Goal: Task Accomplishment & Management: Manage account settings

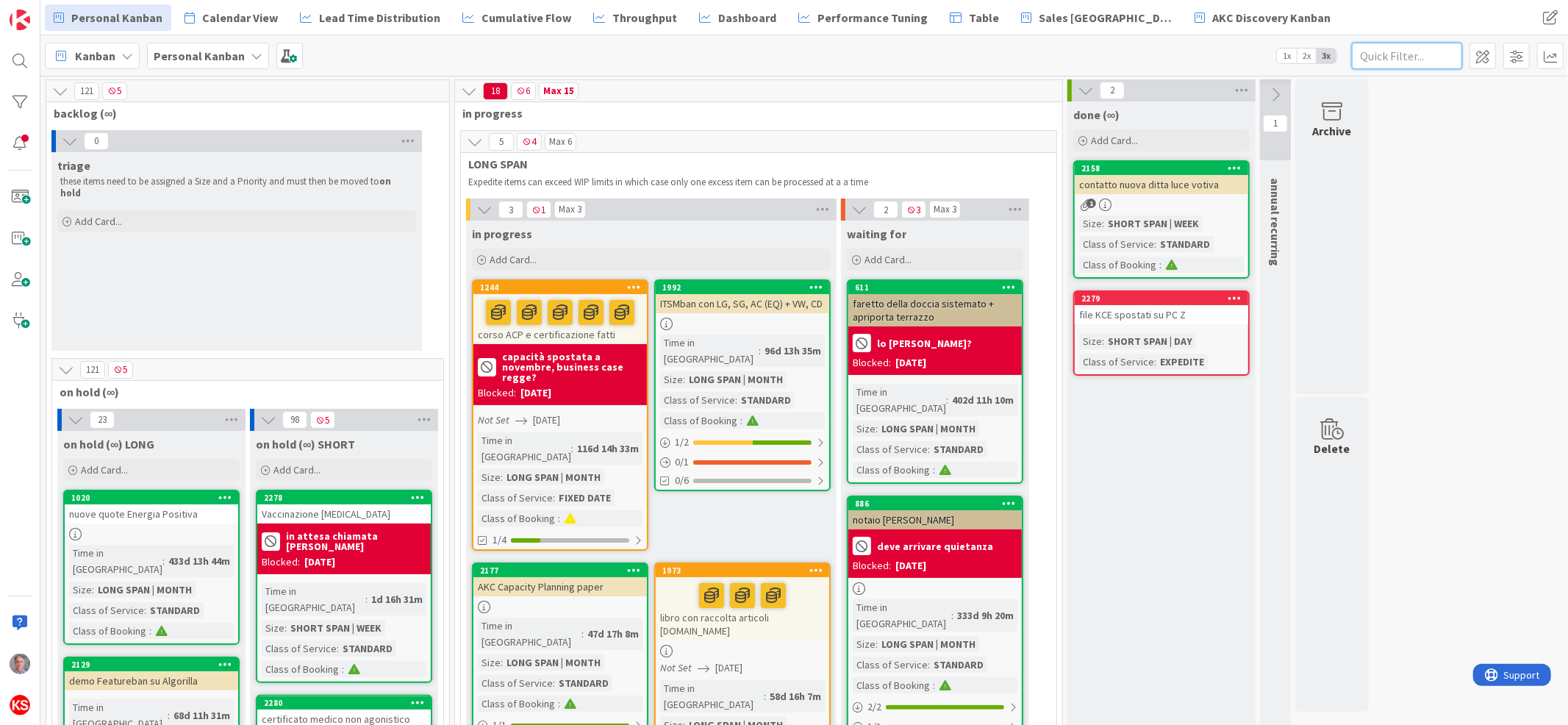
click at [1387, 62] on input "text" at bounding box center [1407, 55] width 110 height 26
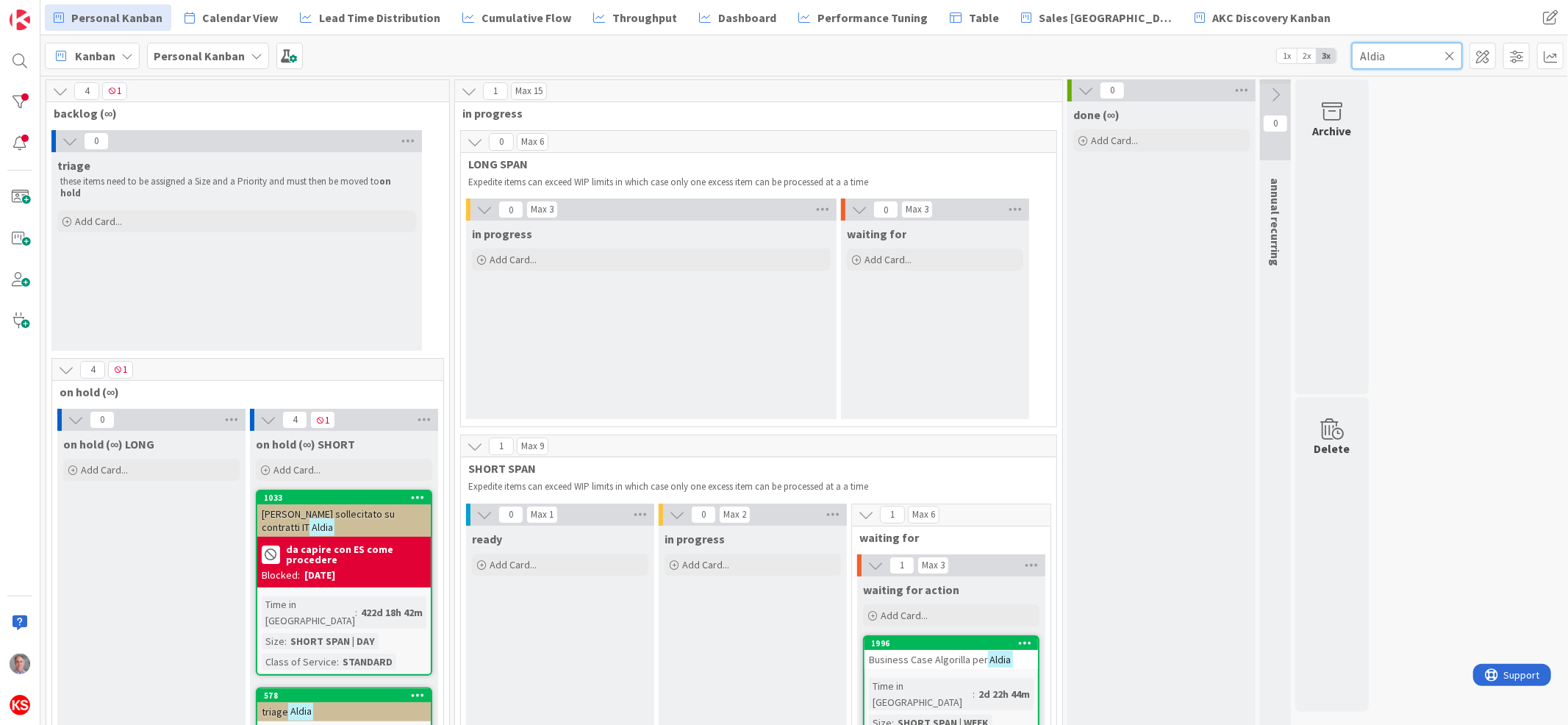
type input "Aldia"
click at [124, 210] on div "Add Card..." at bounding box center [236, 220] width 359 height 22
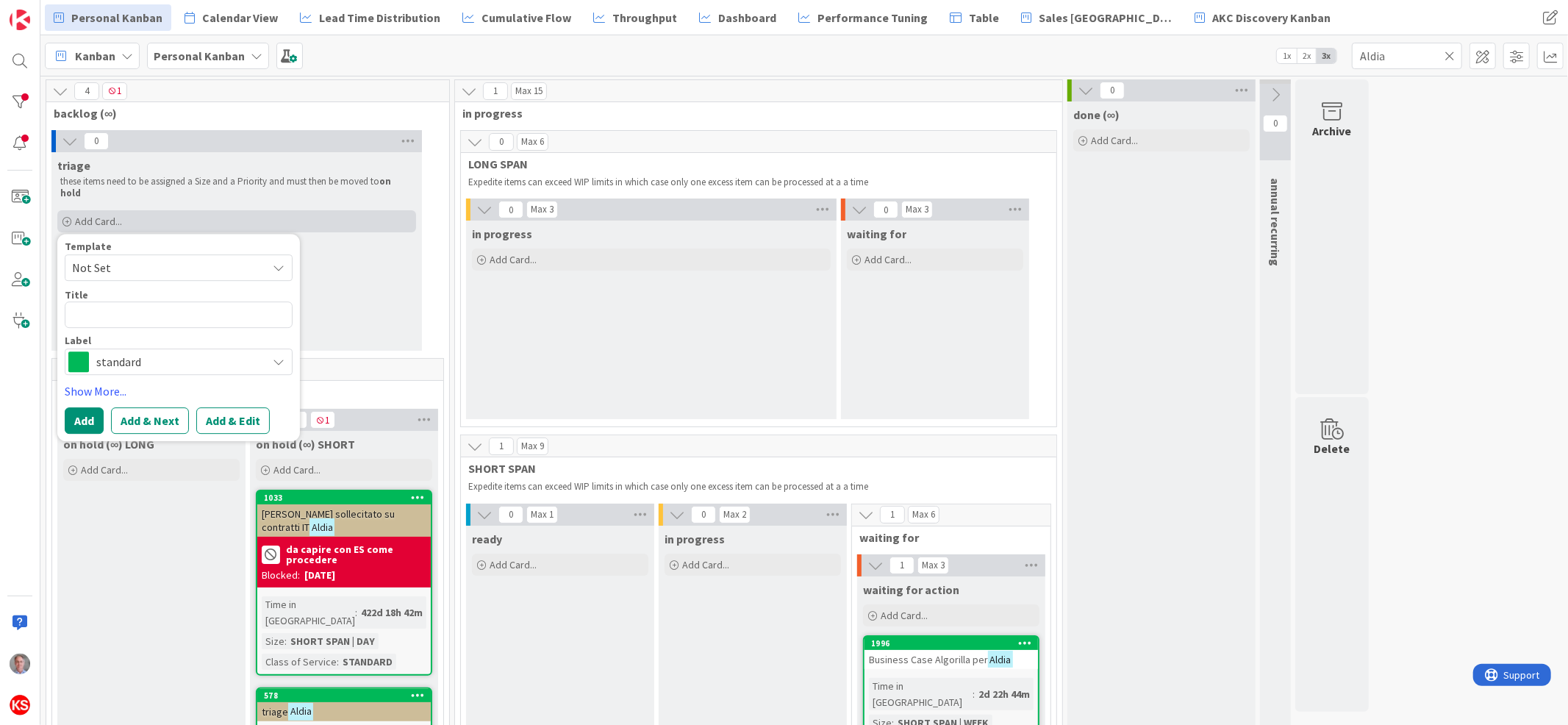
type textarea "x"
type textarea "c"
type textarea "x"
type textarea "ca"
type textarea "x"
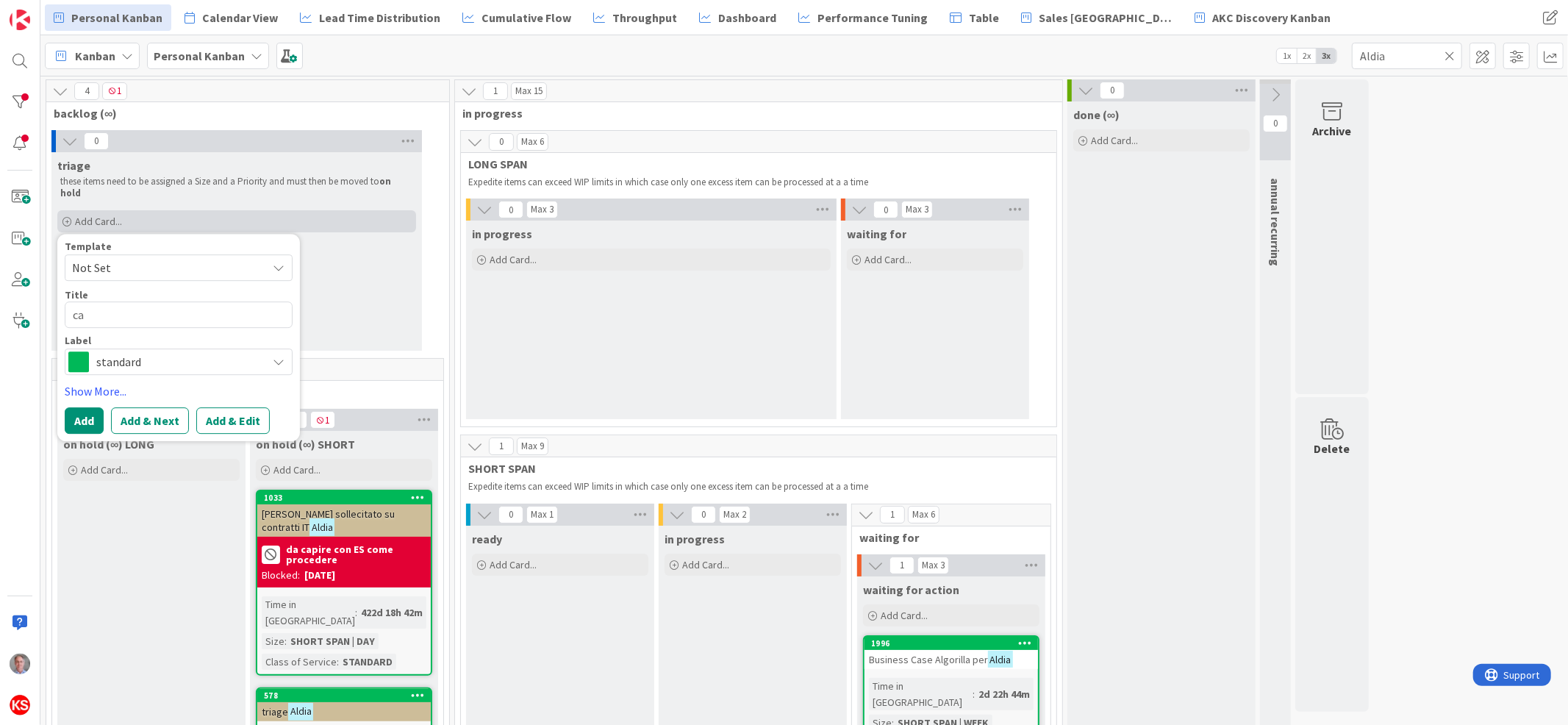
type textarea "cad"
type textarea "x"
type textarea "cade"
type textarea "x"
type textarea "caden"
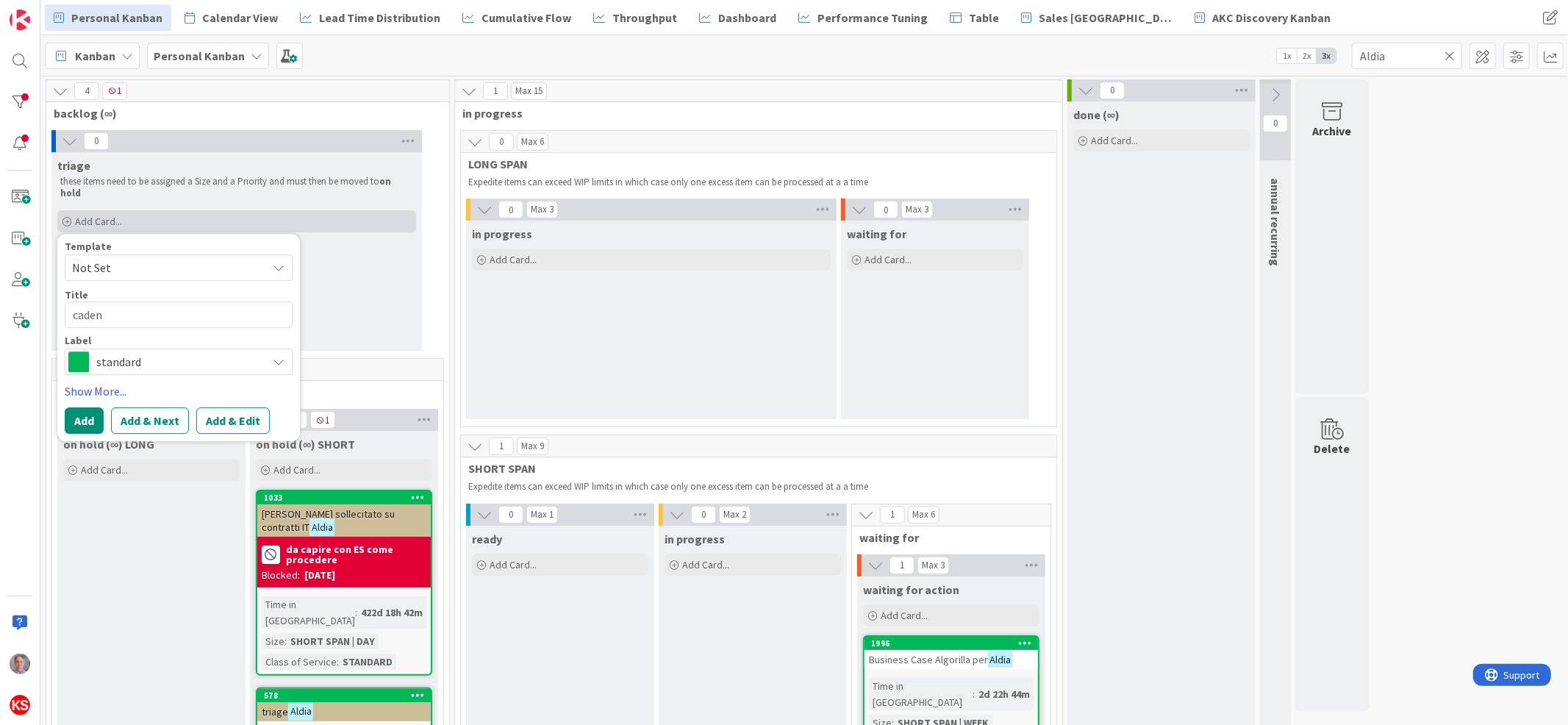
type textarea "x"
type textarea "cadenz"
type textarea "x"
type textarea "cadenze"
type textarea "x"
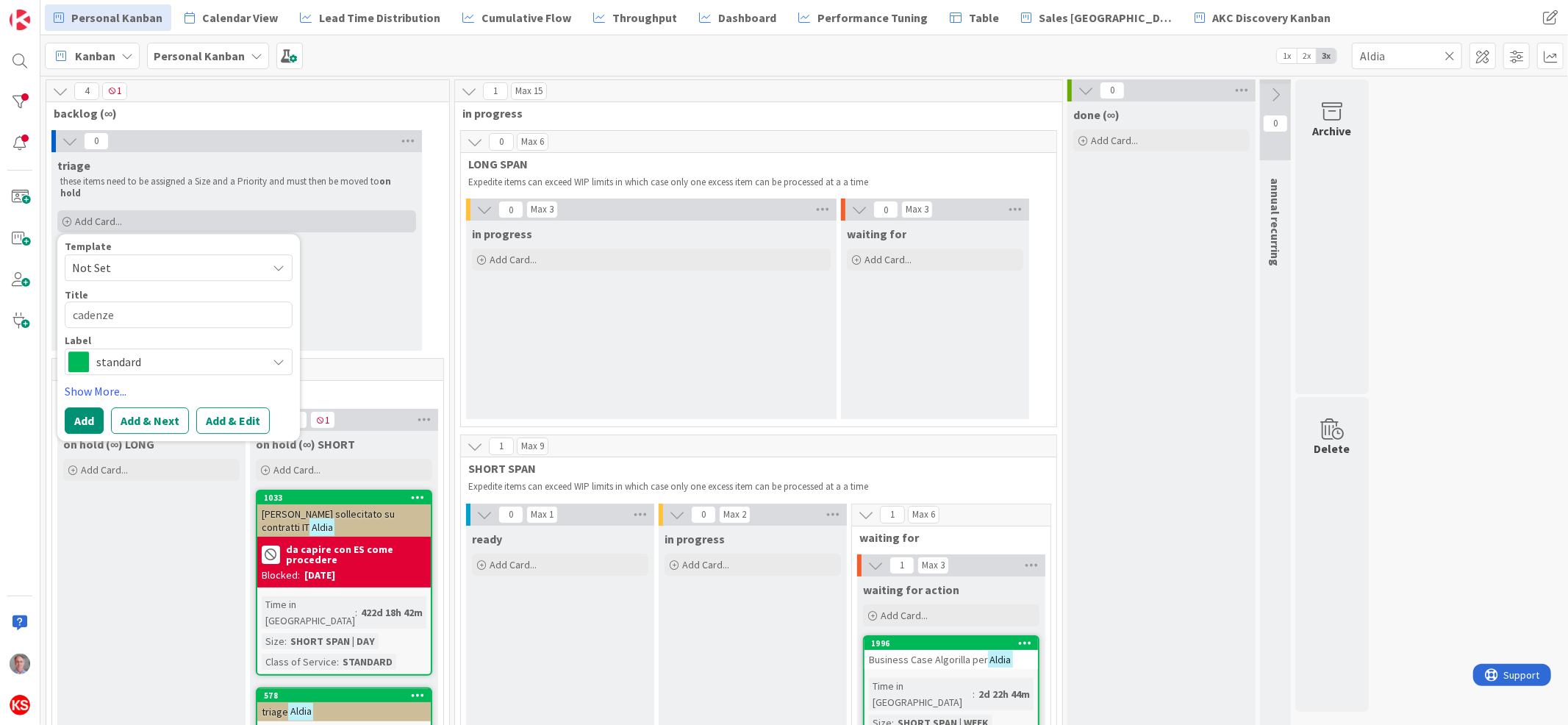
type textarea "cadenze"
type textarea "x"
type textarea "cadenze A"
type textarea "x"
type textarea "cadenze Al"
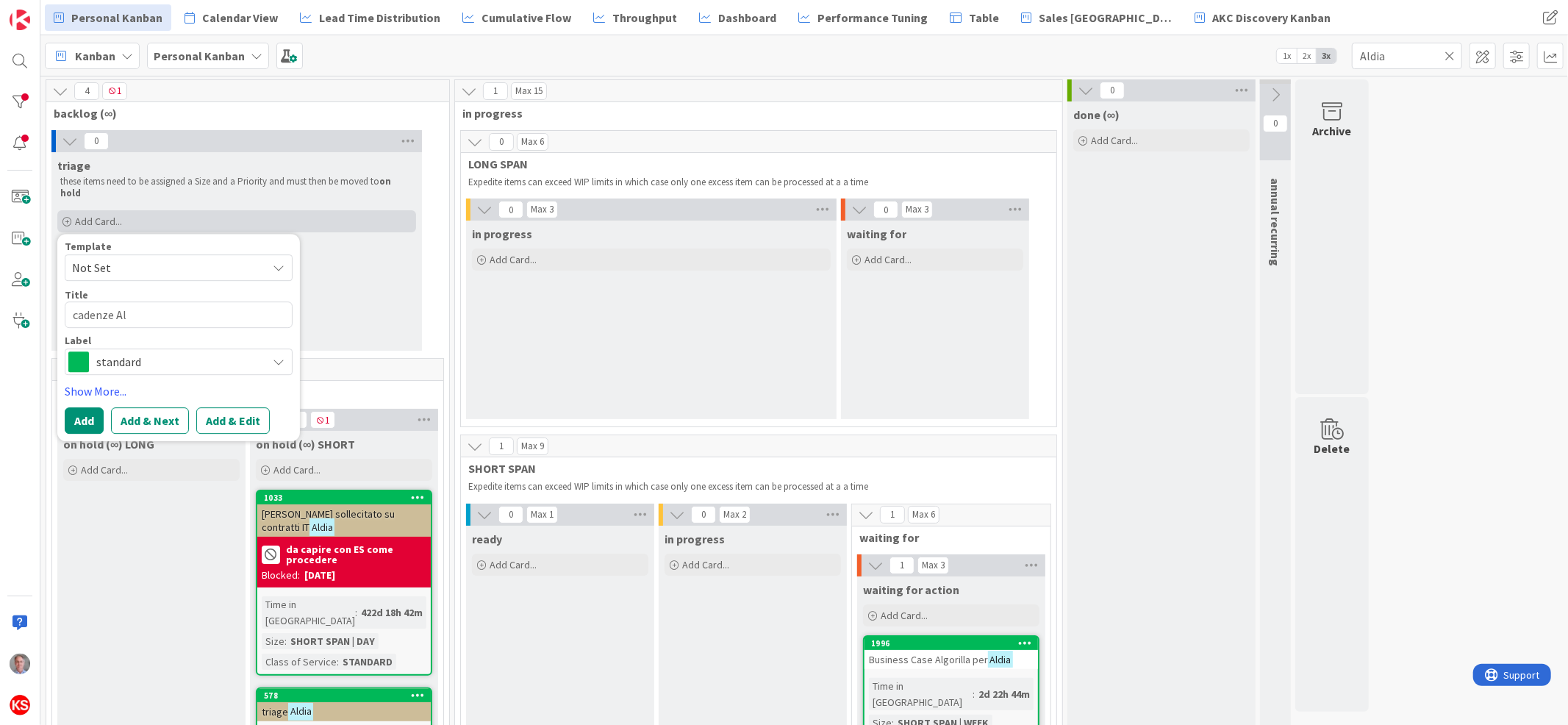
type textarea "x"
type textarea "cadenze Ald"
type textarea "x"
type textarea "cadenze Aldi"
type textarea "x"
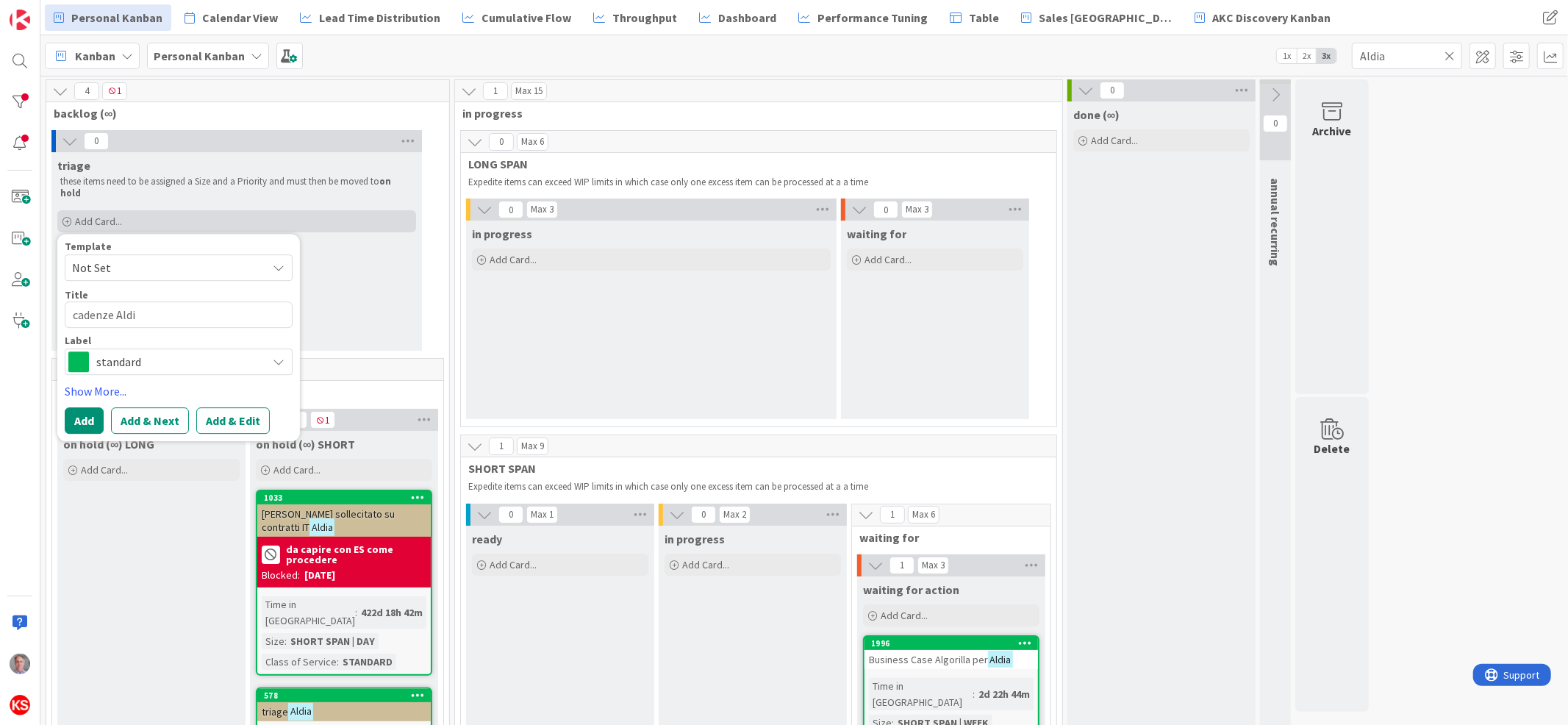
type textarea "cadenze Aldia"
click at [67, 302] on textarea "cadenze Aldia" at bounding box center [179, 314] width 228 height 26
type textarea "x"
type textarea "scadenze Aldia"
type textarea "x"
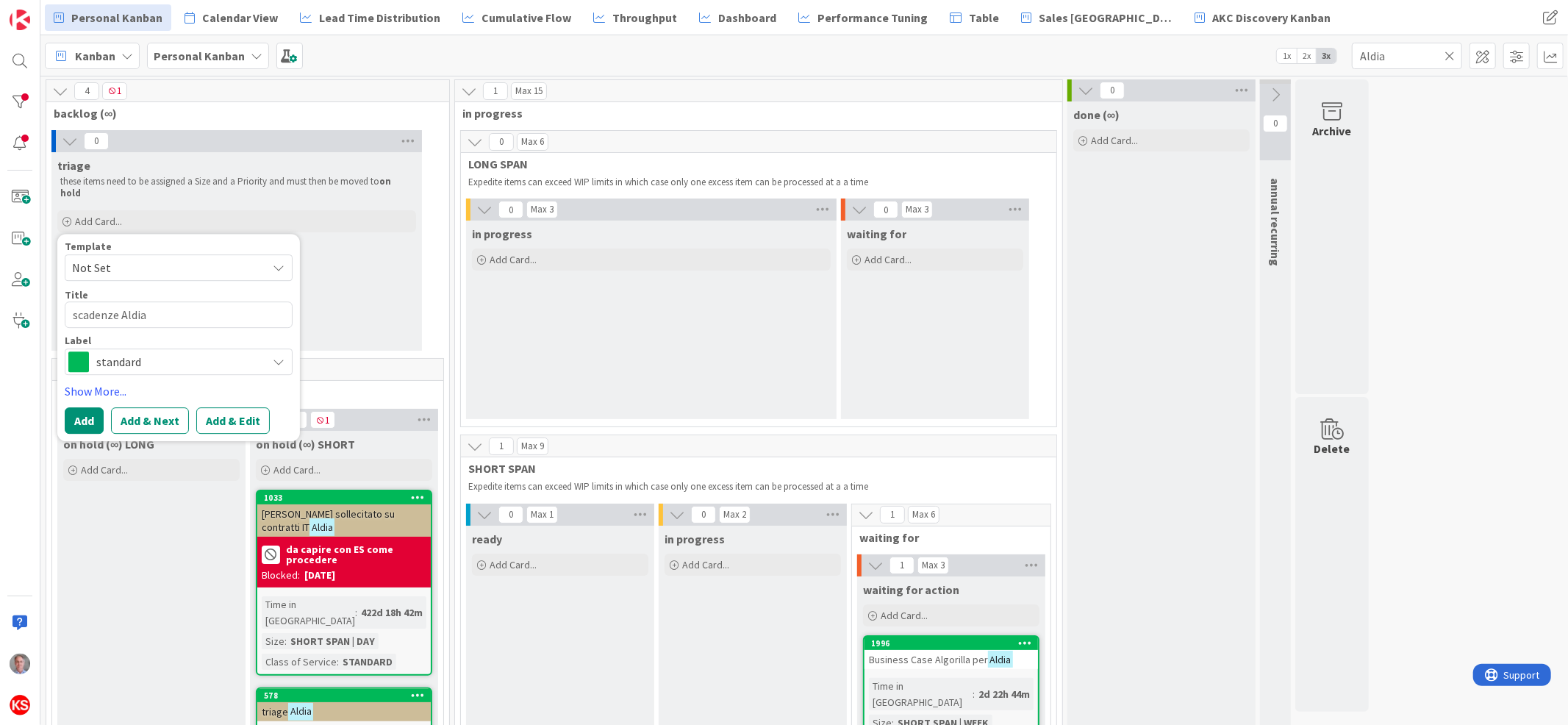
type textarea "sucadenze Aldia"
type textarea "x"
type textarea "supcadenze Aldia"
type textarea "x"
type textarea "suppcadenze Aldia"
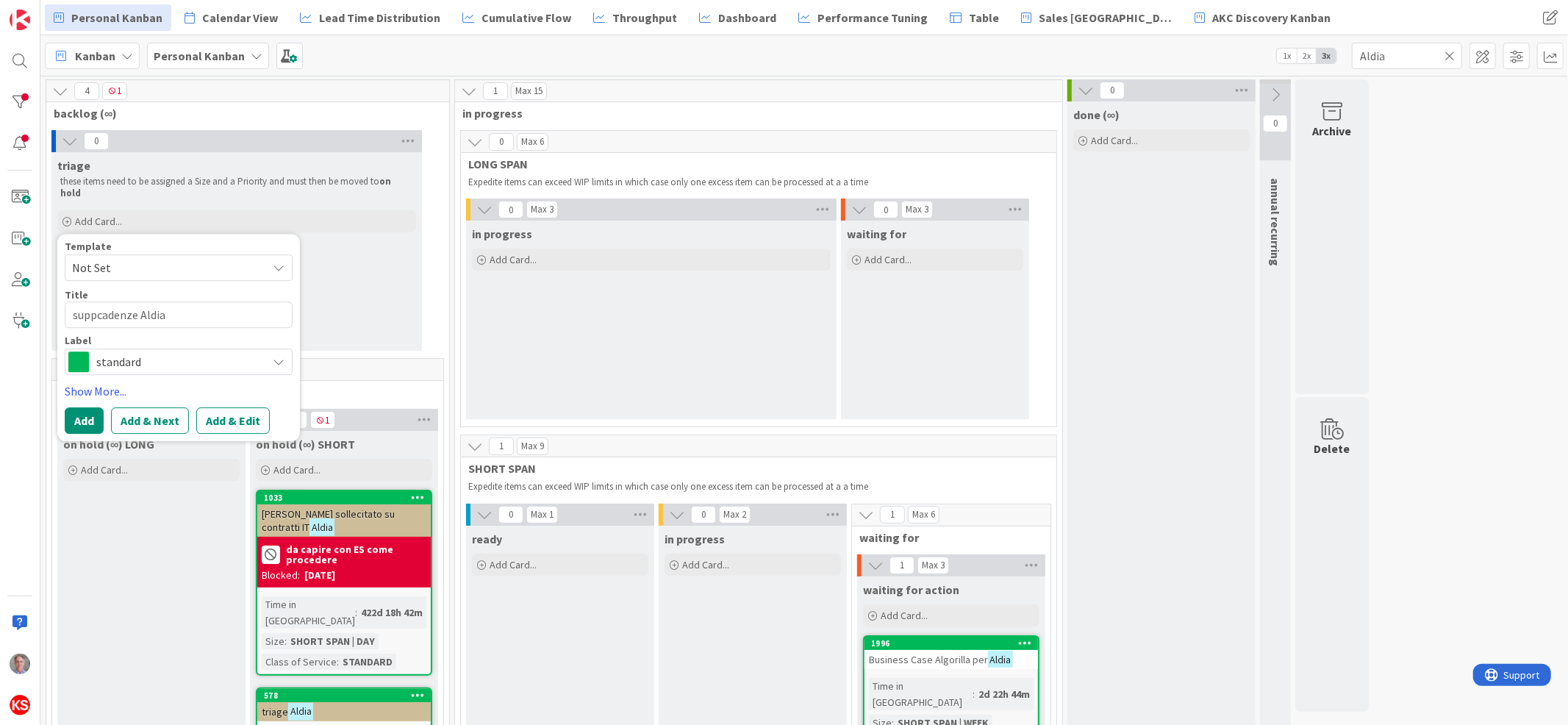
type textarea "x"
type textarea "suppocadenze Aldia"
type textarea "x"
type textarea "supporcadenze Aldia"
type textarea "x"
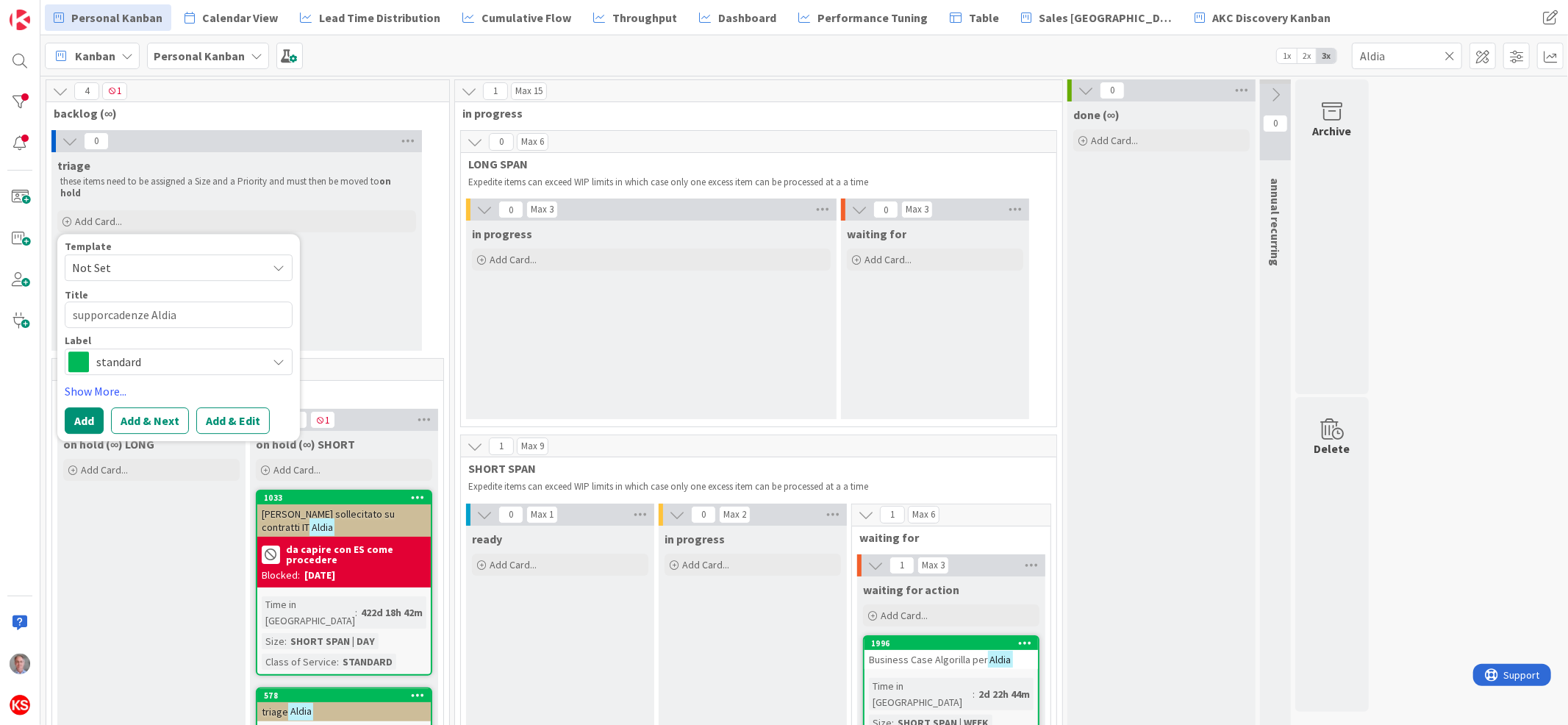
type textarea "supportcadenze Aldia"
type textarea "x"
type textarea "supportocadenze Aldia"
type textarea "x"
type textarea "supporto cadenze Aldia"
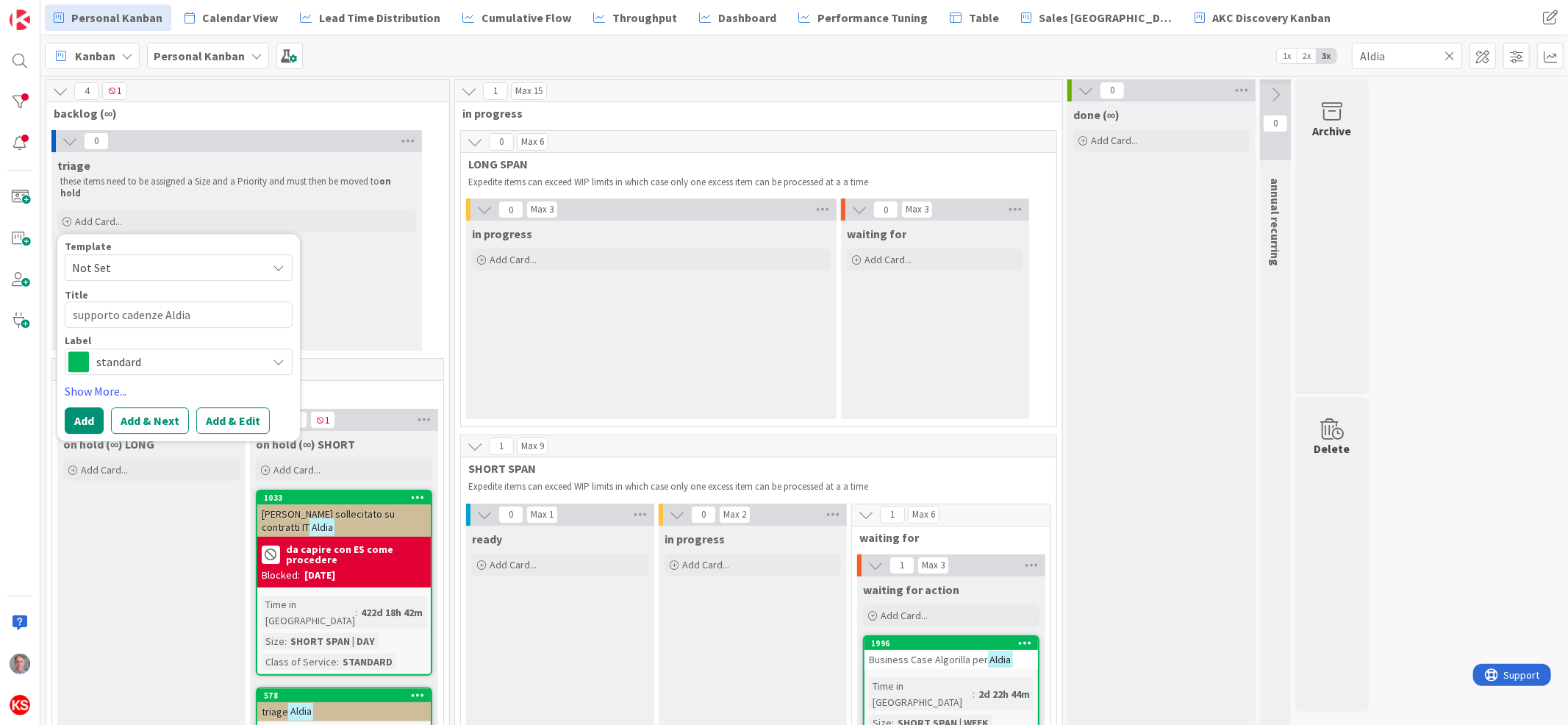
type textarea "x"
type textarea "supporto a cadenze Aldia"
type textarea "x"
click at [232, 412] on button "Add & Edit" at bounding box center [233, 420] width 74 height 26
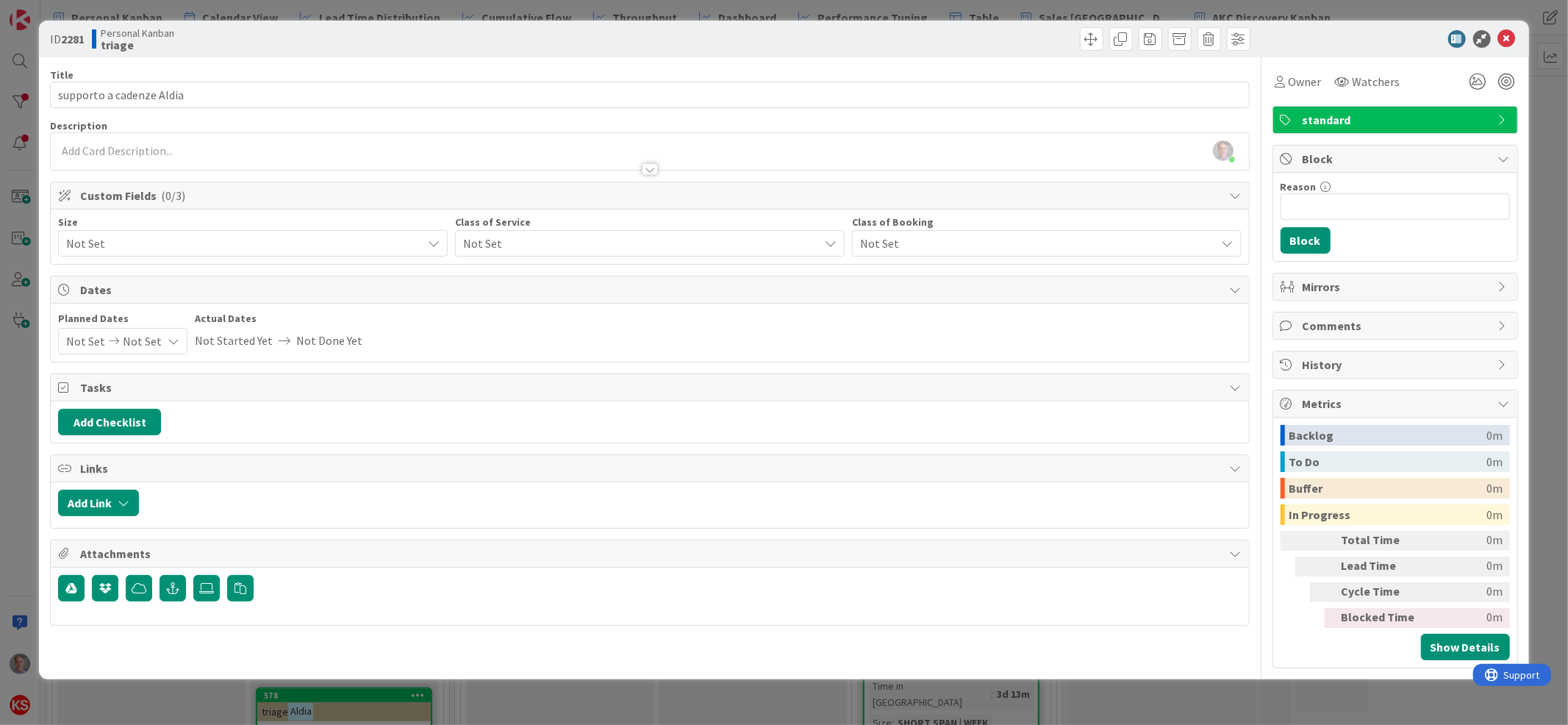
click at [643, 144] on div "[PERSON_NAME] just joined" at bounding box center [649, 152] width 1198 height 37
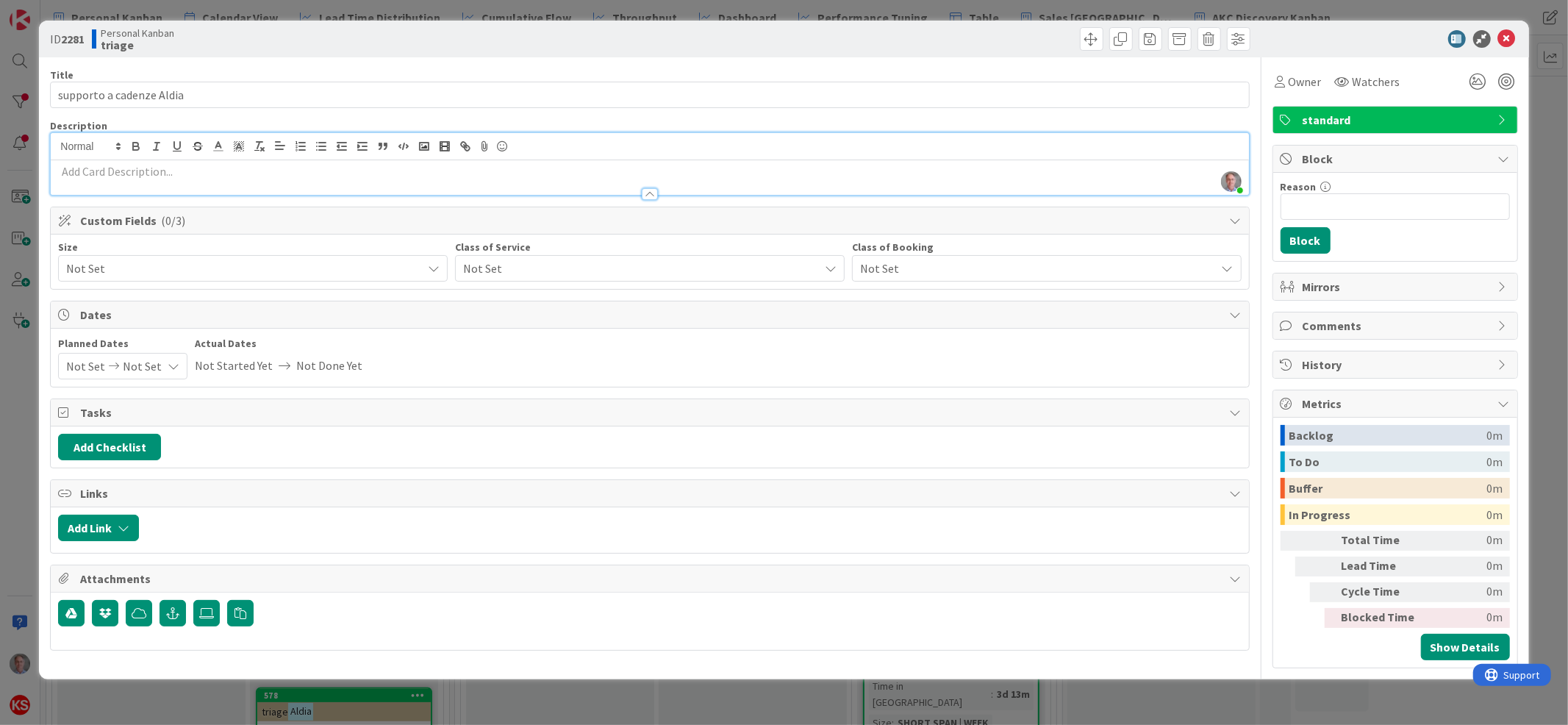
paste div
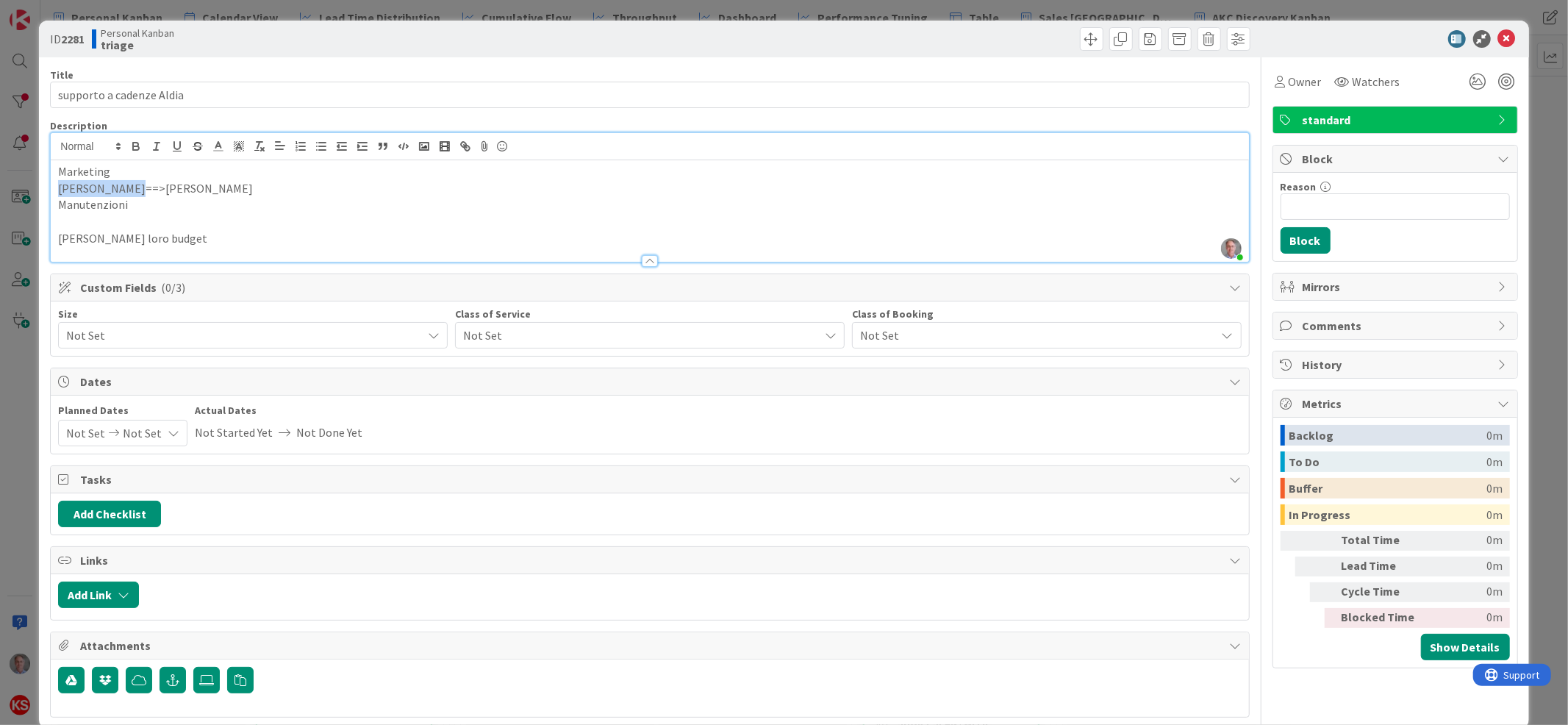
drag, startPoint x: 141, startPoint y: 191, endPoint x: 57, endPoint y: 186, distance: 84.1
click at [58, 186] on p "[PERSON_NAME]==>[PERSON_NAME]" at bounding box center [649, 188] width 1183 height 16
click at [136, 204] on p "Manutenzioni" at bounding box center [649, 204] width 1183 height 16
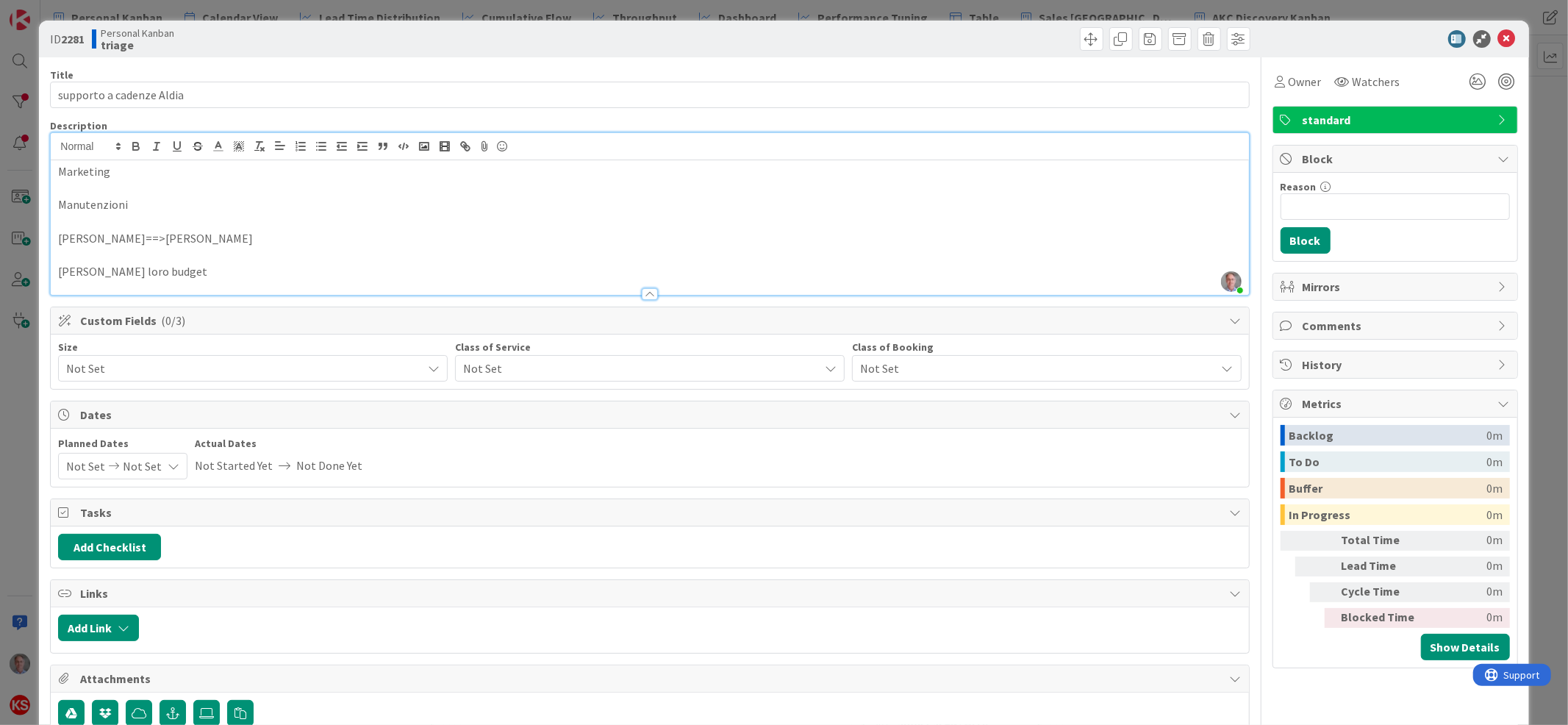
click at [91, 185] on p at bounding box center [649, 188] width 1183 height 16
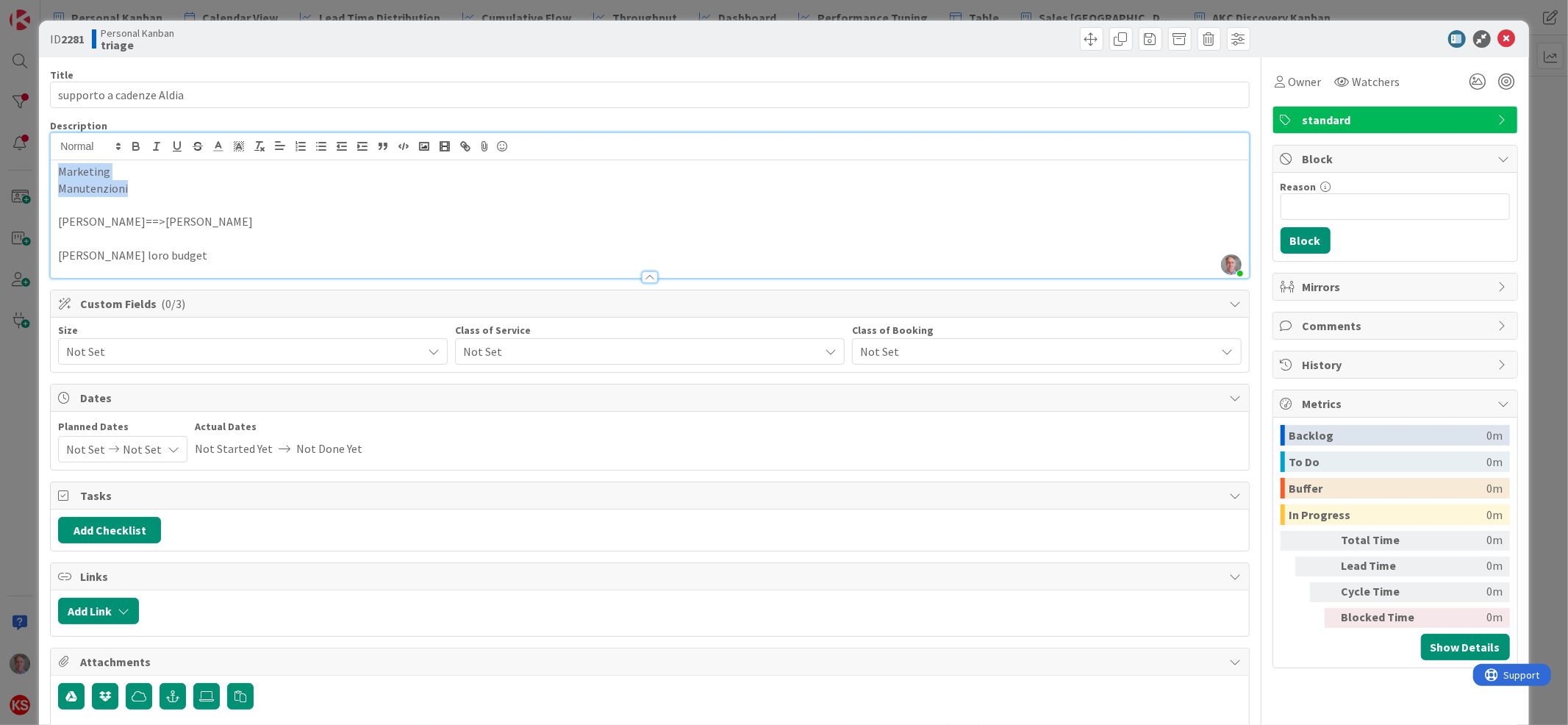
drag, startPoint x: 136, startPoint y: 188, endPoint x: 52, endPoint y: 168, distance: 86.3
click at [52, 168] on div "Marketing Manutenzioni [PERSON_NAME]==>[PERSON_NAME] loro budget" at bounding box center [649, 219] width 1198 height 118
click at [322, 145] on icon "button" at bounding box center [321, 146] width 14 height 14
click at [109, 218] on p "[PERSON_NAME]==>[PERSON_NAME]" at bounding box center [649, 220] width 1183 height 16
click at [89, 219] on p "[PERSON_NAME]==>[PERSON_NAME]" at bounding box center [649, 220] width 1183 height 16
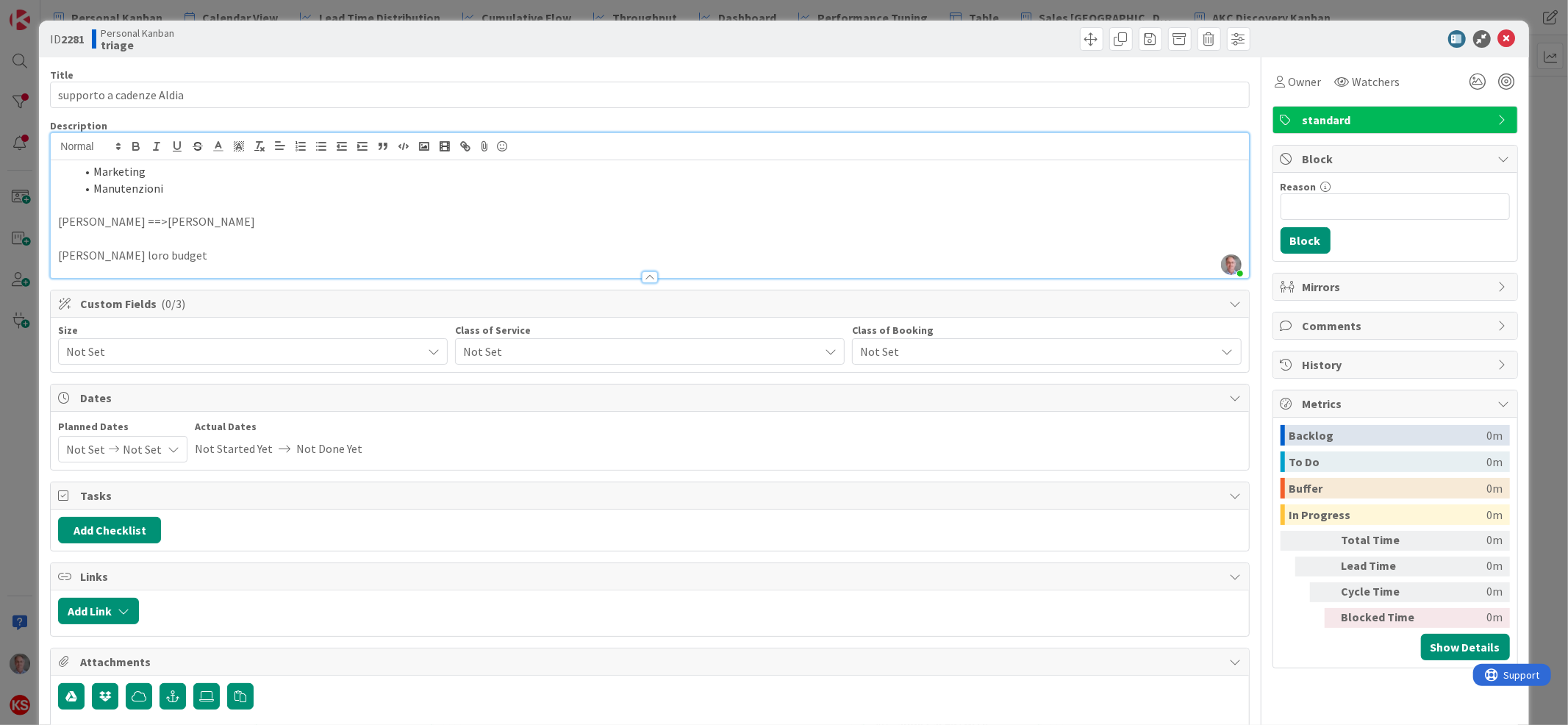
click at [108, 219] on p "[PERSON_NAME] ==>[PERSON_NAME]" at bounding box center [649, 220] width 1183 height 16
drag, startPoint x: 214, startPoint y: 248, endPoint x: 66, endPoint y: 207, distance: 153.6
click at [66, 207] on div "Marketing Manutenzioni [PERSON_NAME] ==> parlare con [PERSON_NAME] loro budget" at bounding box center [649, 219] width 1198 height 118
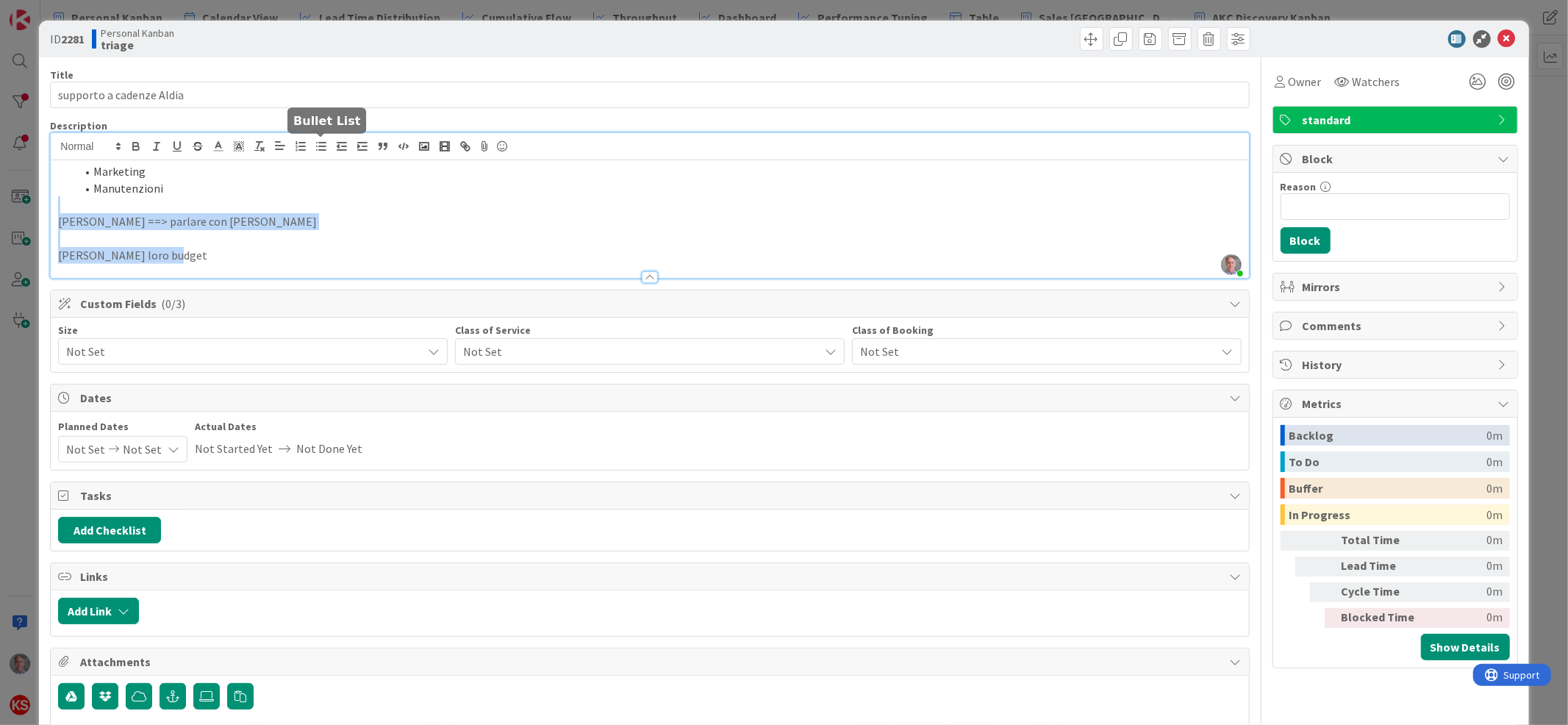
click at [317, 144] on icon "button" at bounding box center [321, 146] width 14 height 14
click at [140, 204] on li at bounding box center [658, 204] width 1166 height 16
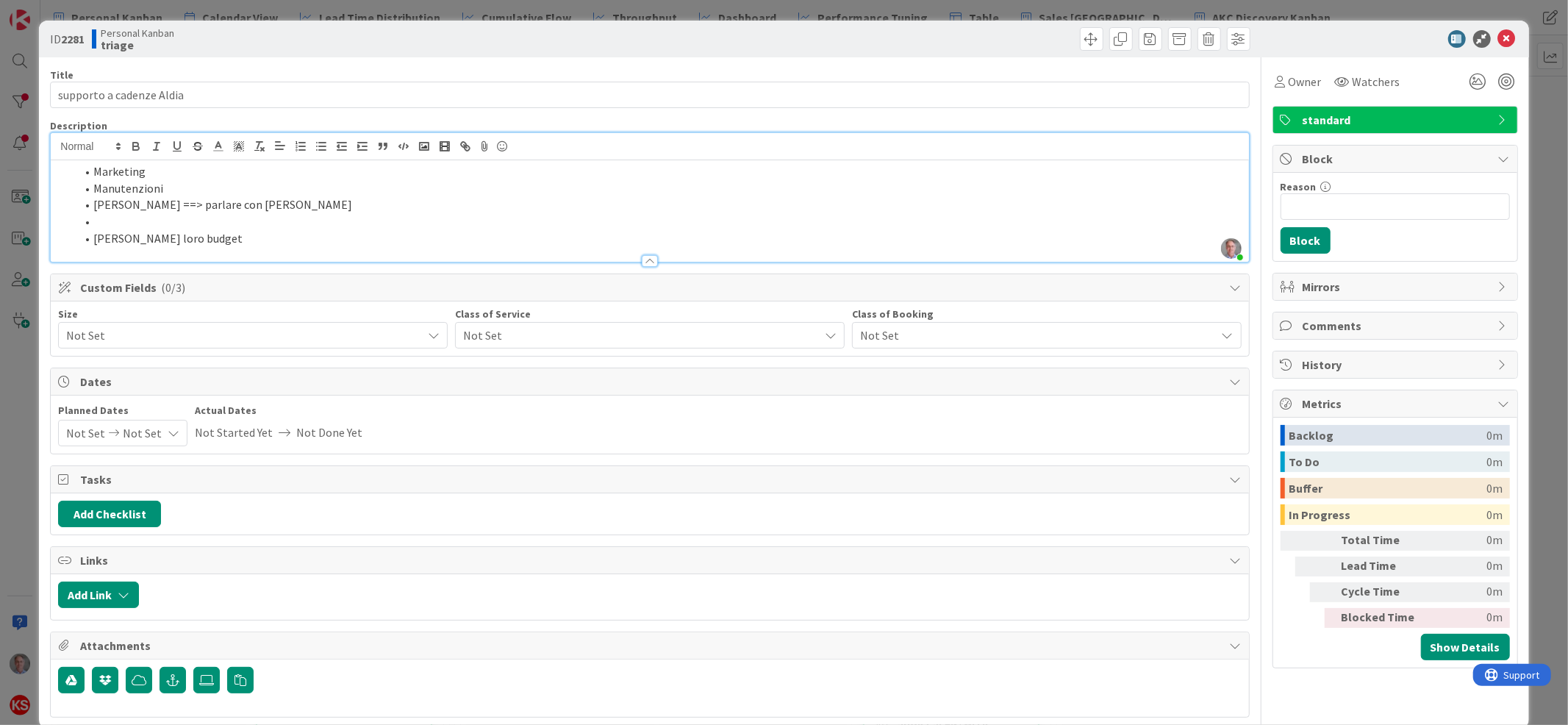
click at [136, 222] on li at bounding box center [658, 220] width 1166 height 16
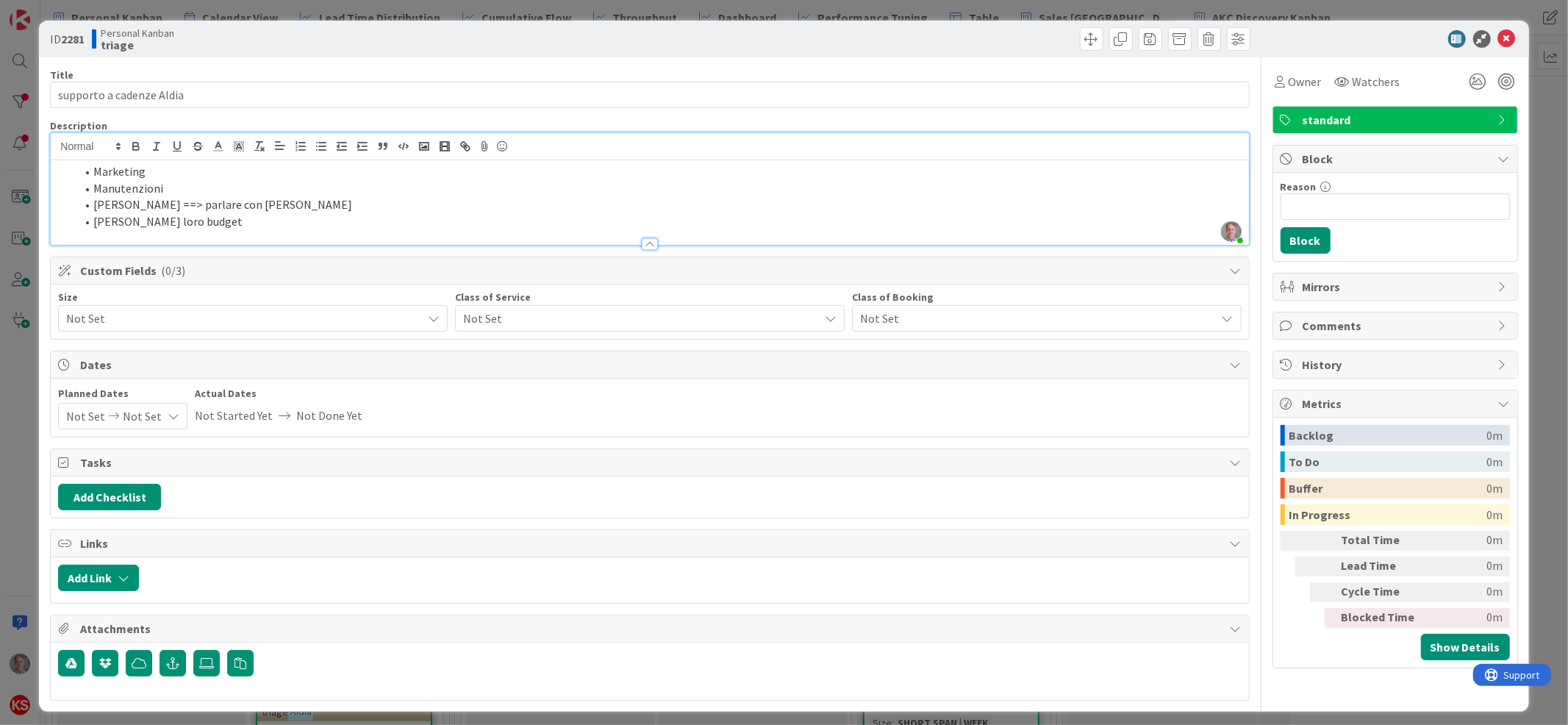
click at [731, 322] on span "Not Set" at bounding box center [637, 318] width 348 height 20
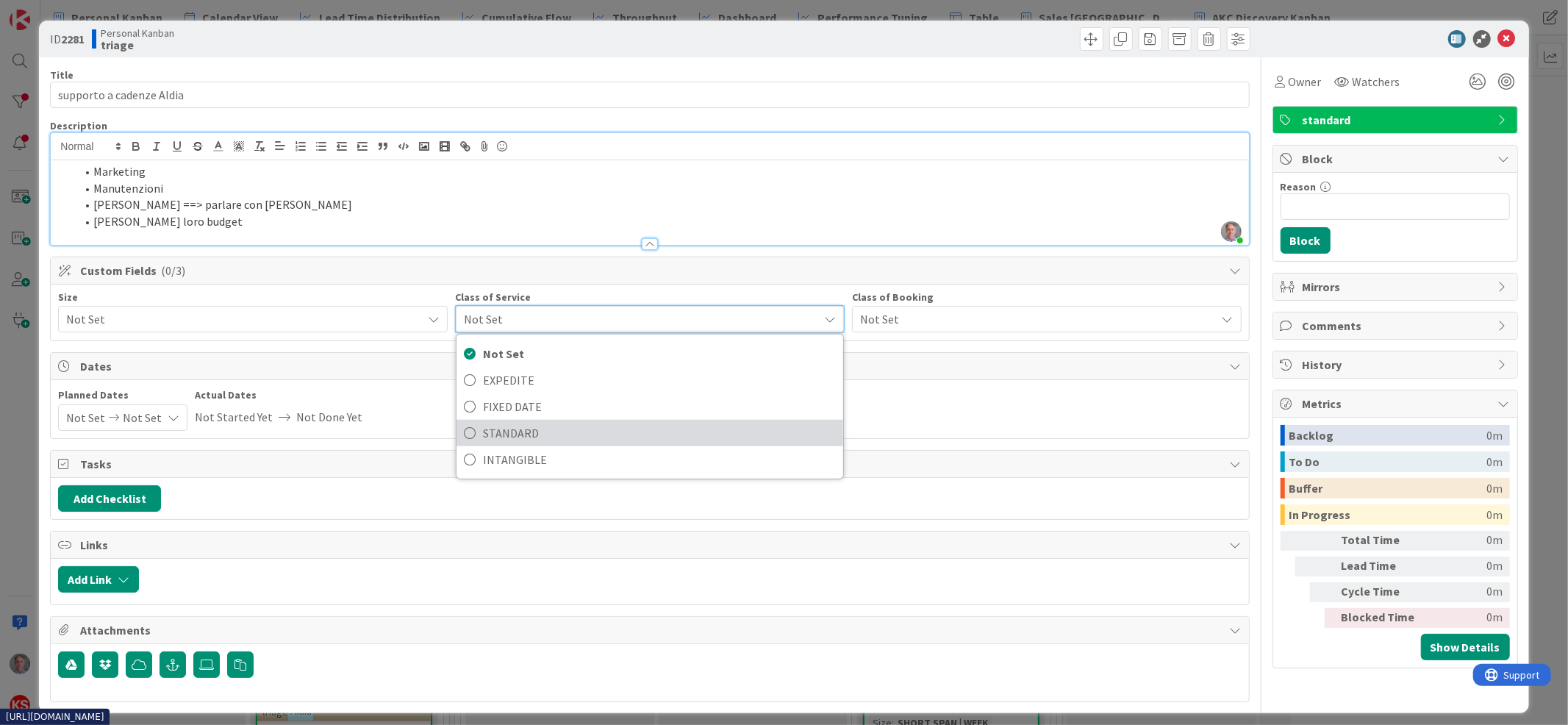
click at [666, 427] on span "STANDARD" at bounding box center [659, 432] width 353 height 22
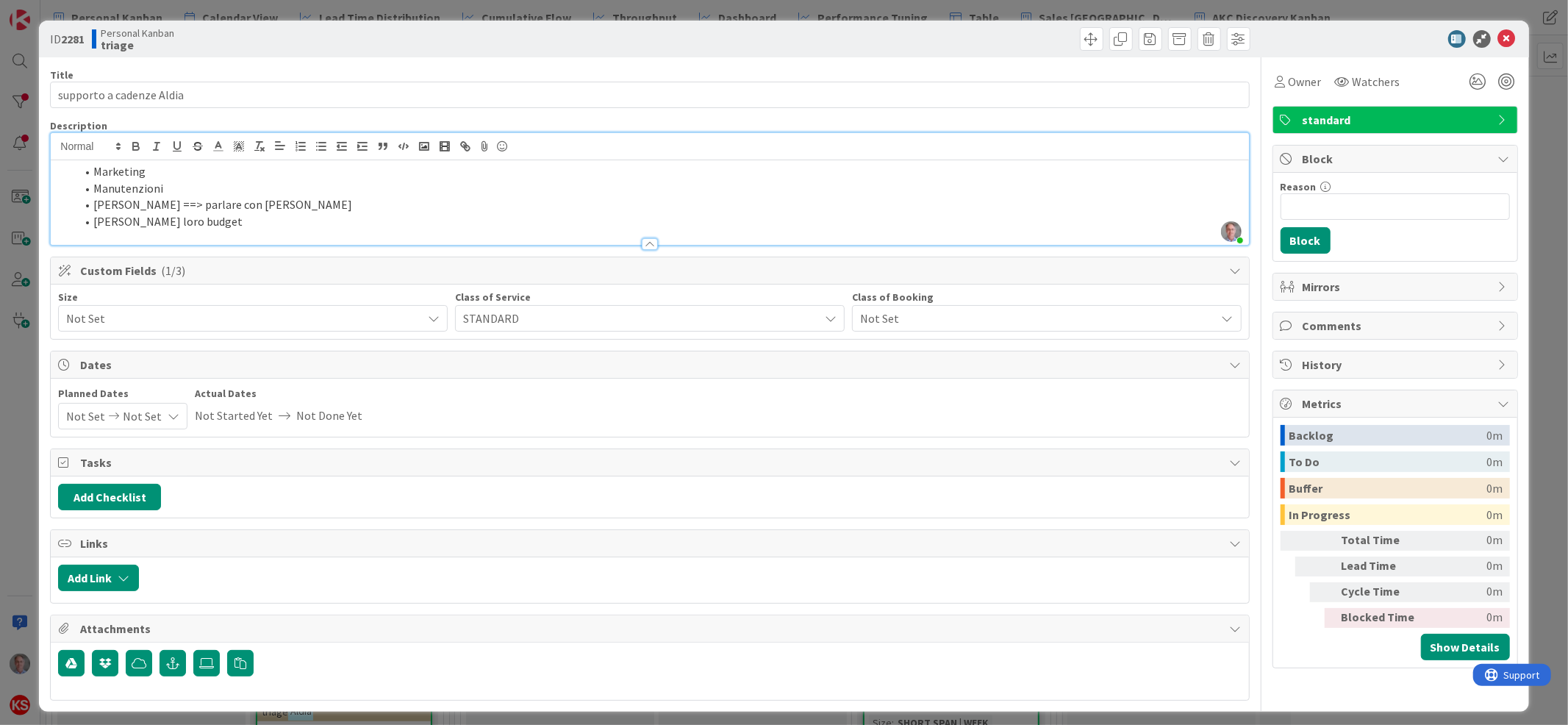
click at [876, 313] on span "Not Set" at bounding box center [1034, 318] width 348 height 20
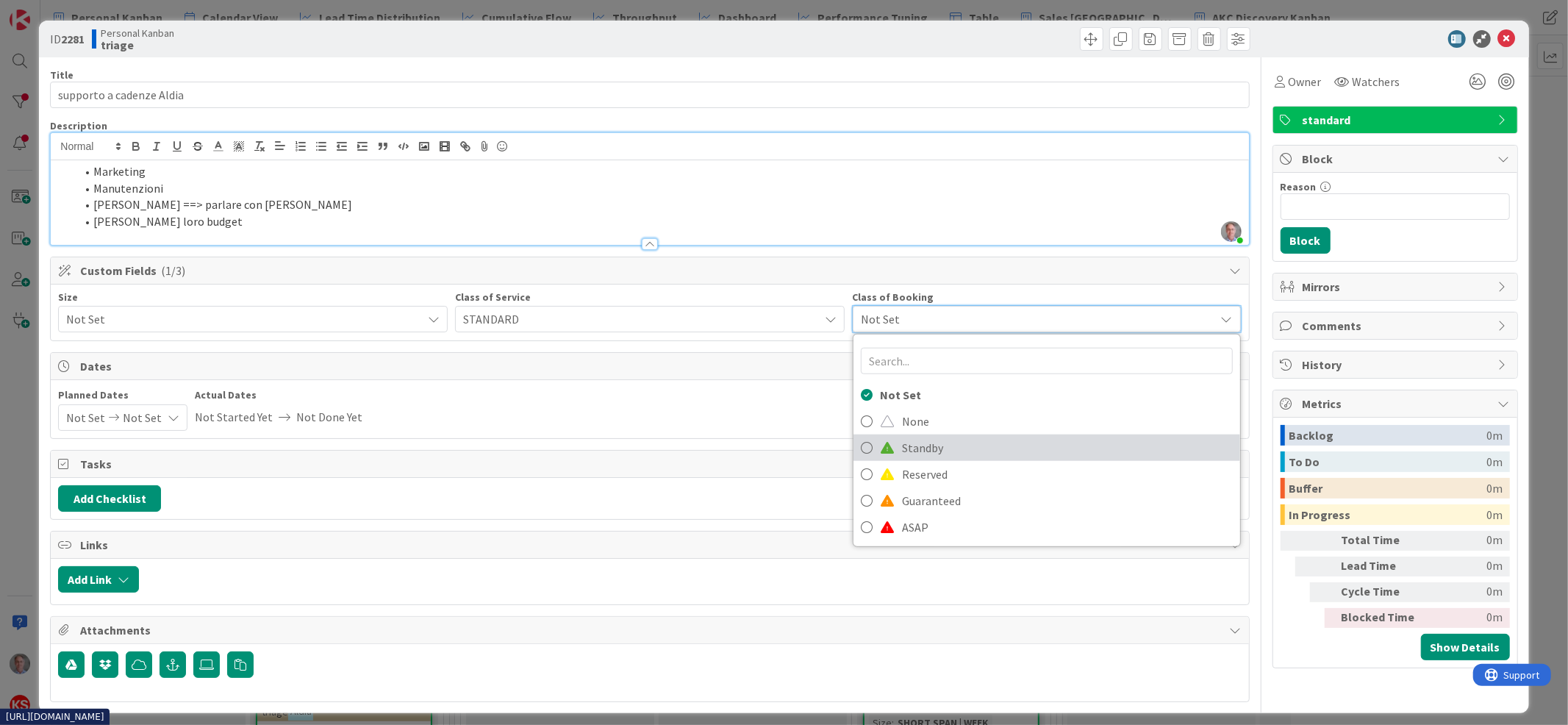
click at [902, 450] on span "Standby" at bounding box center [1068, 448] width 331 height 22
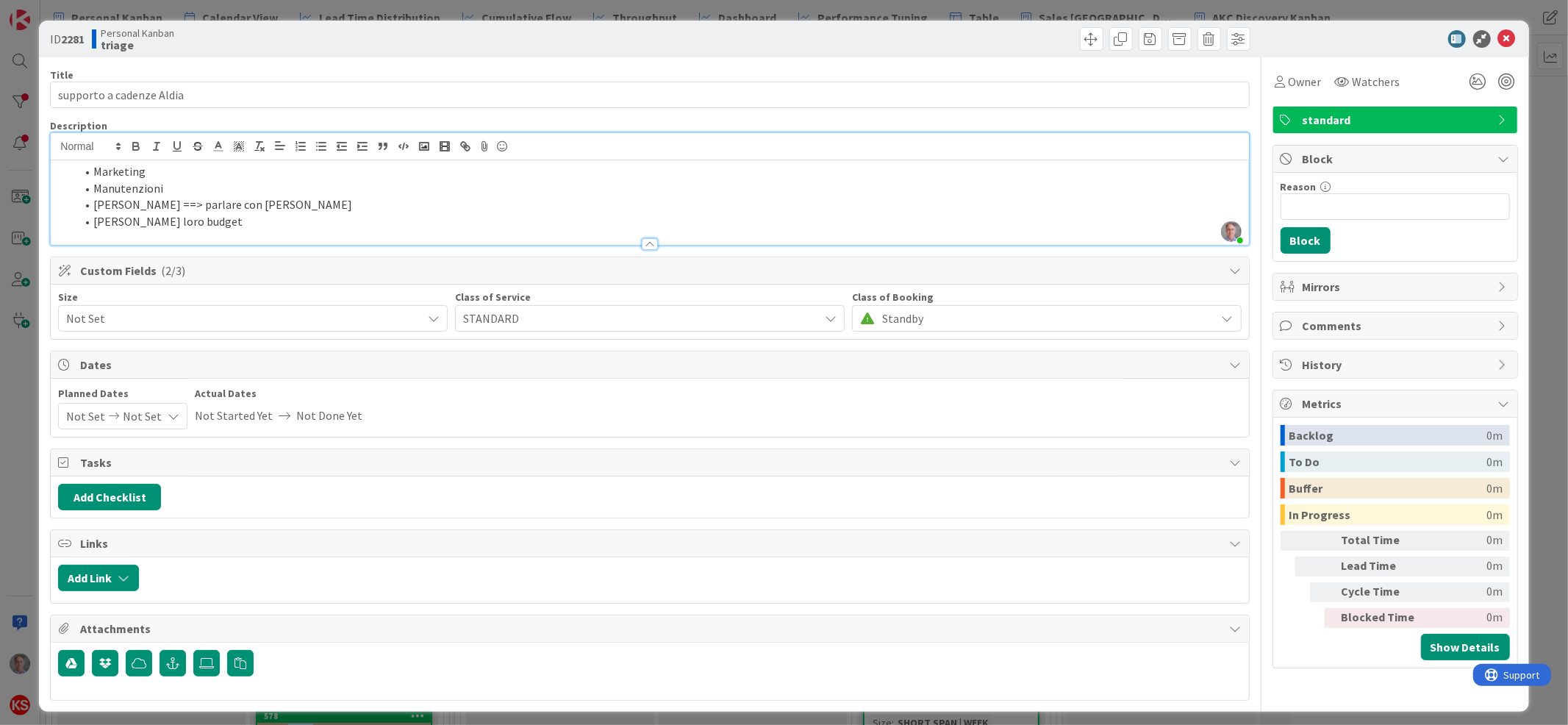
click at [203, 314] on span "Not Set" at bounding box center [240, 318] width 348 height 20
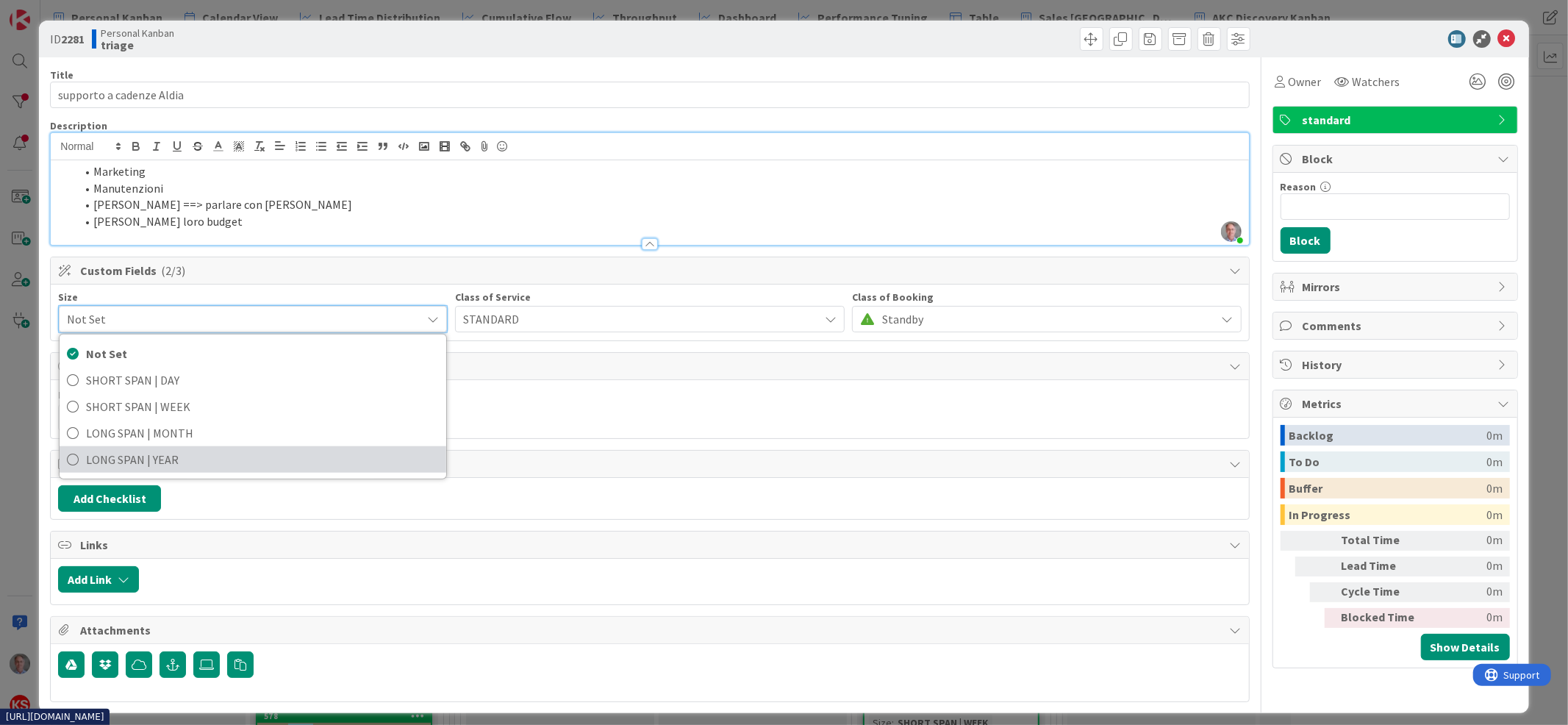
click at [189, 451] on span "LONG SPAN | YEAR" at bounding box center [262, 459] width 353 height 22
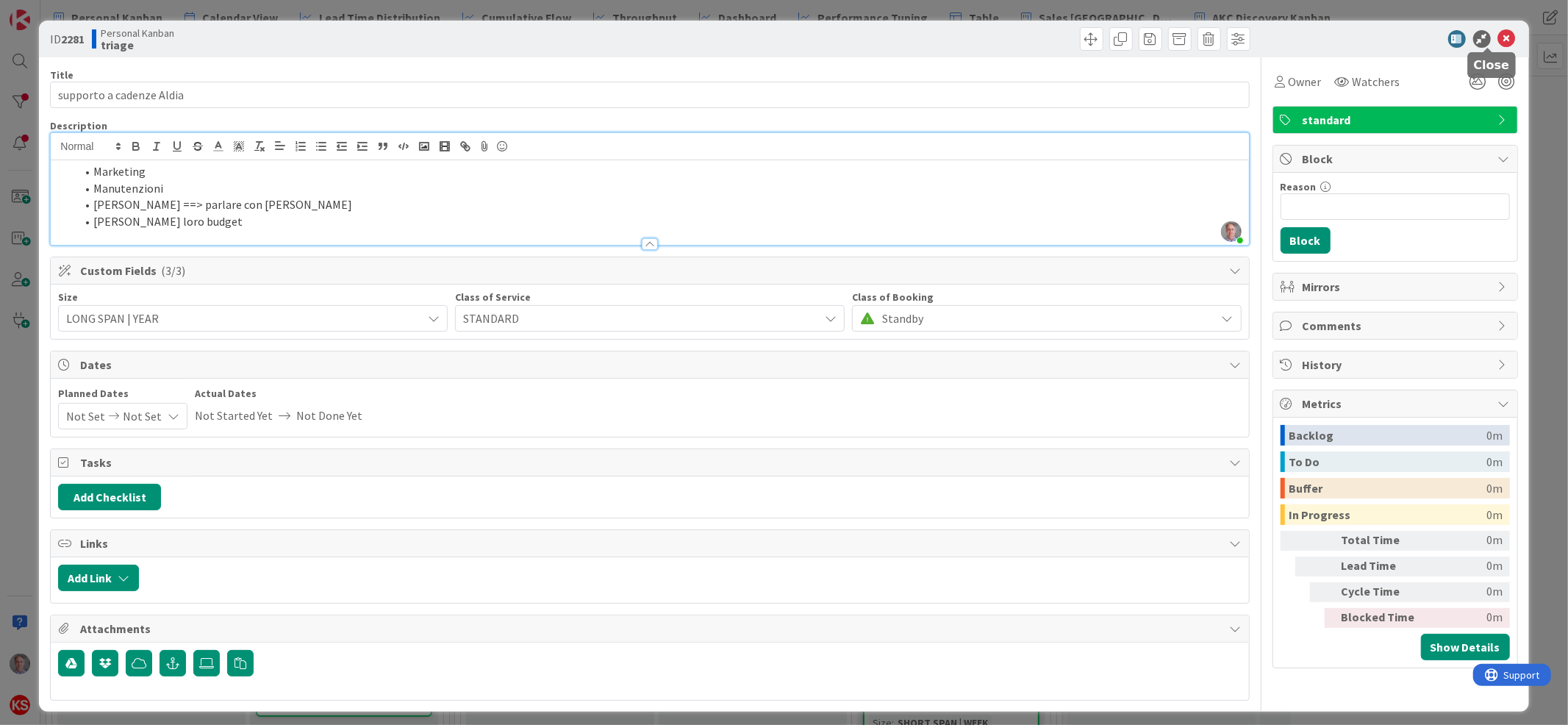
click at [1498, 34] on icon at bounding box center [1507, 39] width 17 height 17
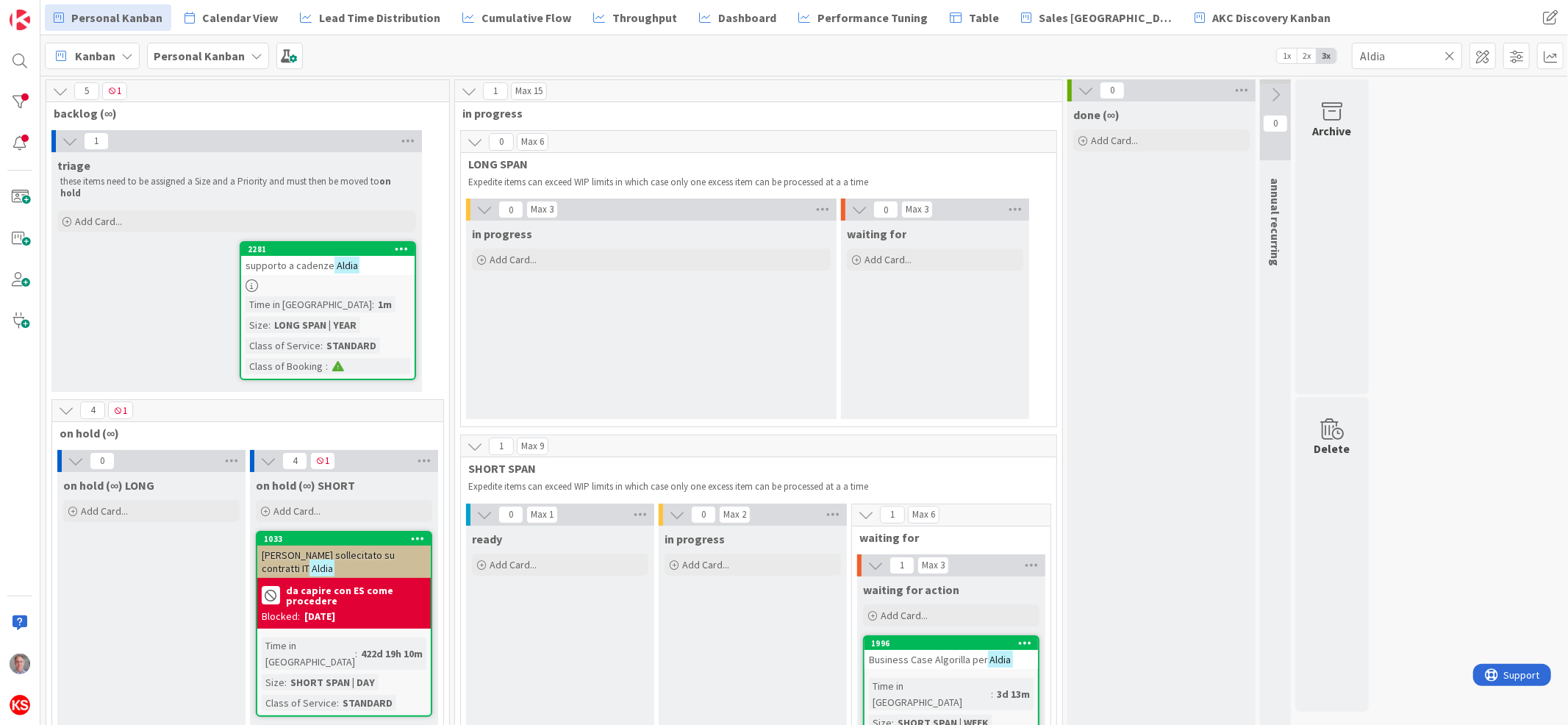
click at [1450, 50] on icon at bounding box center [1450, 56] width 11 height 14
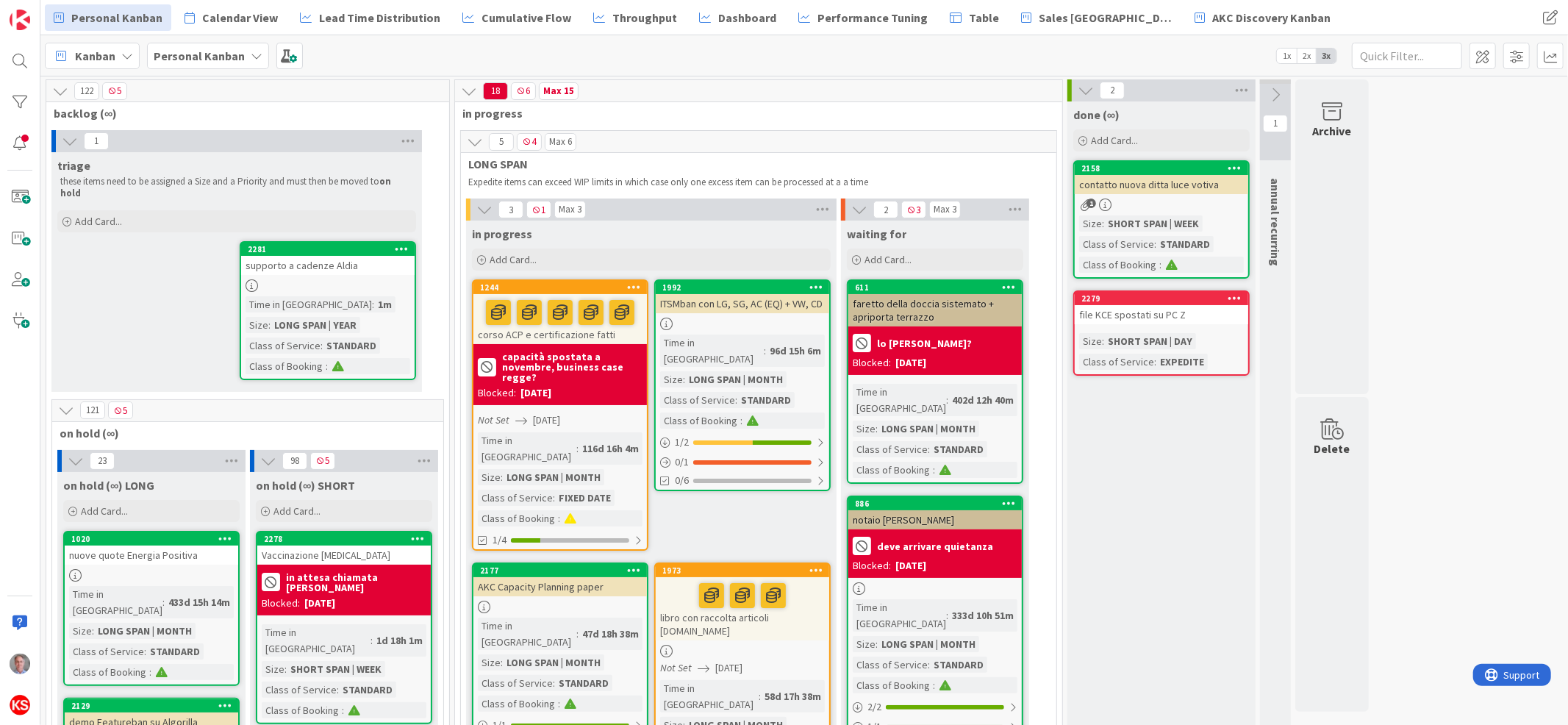
click at [1281, 91] on icon at bounding box center [1276, 95] width 16 height 16
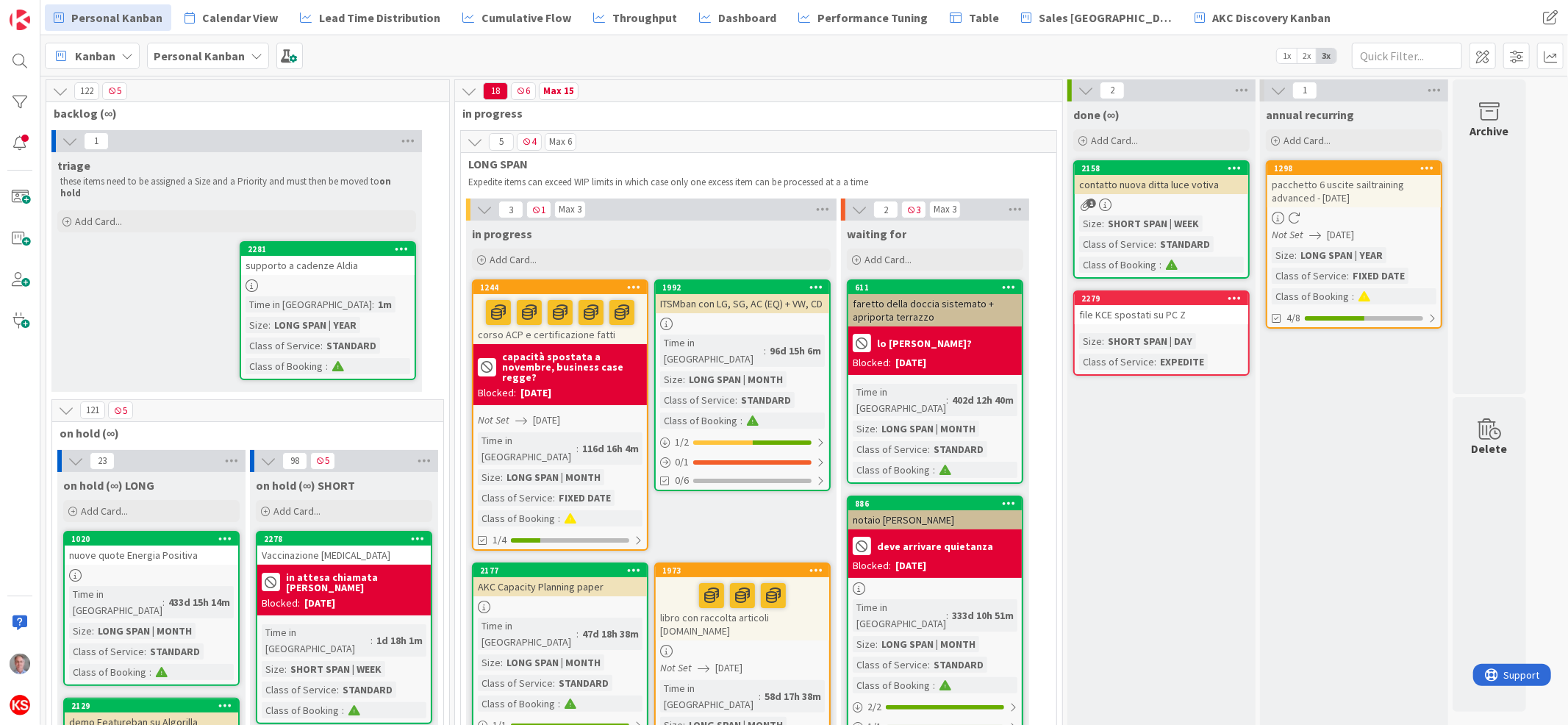
click at [1390, 196] on div "pacchetto 6 uscite sailtraining advanced - [DATE]" at bounding box center [1354, 190] width 173 height 32
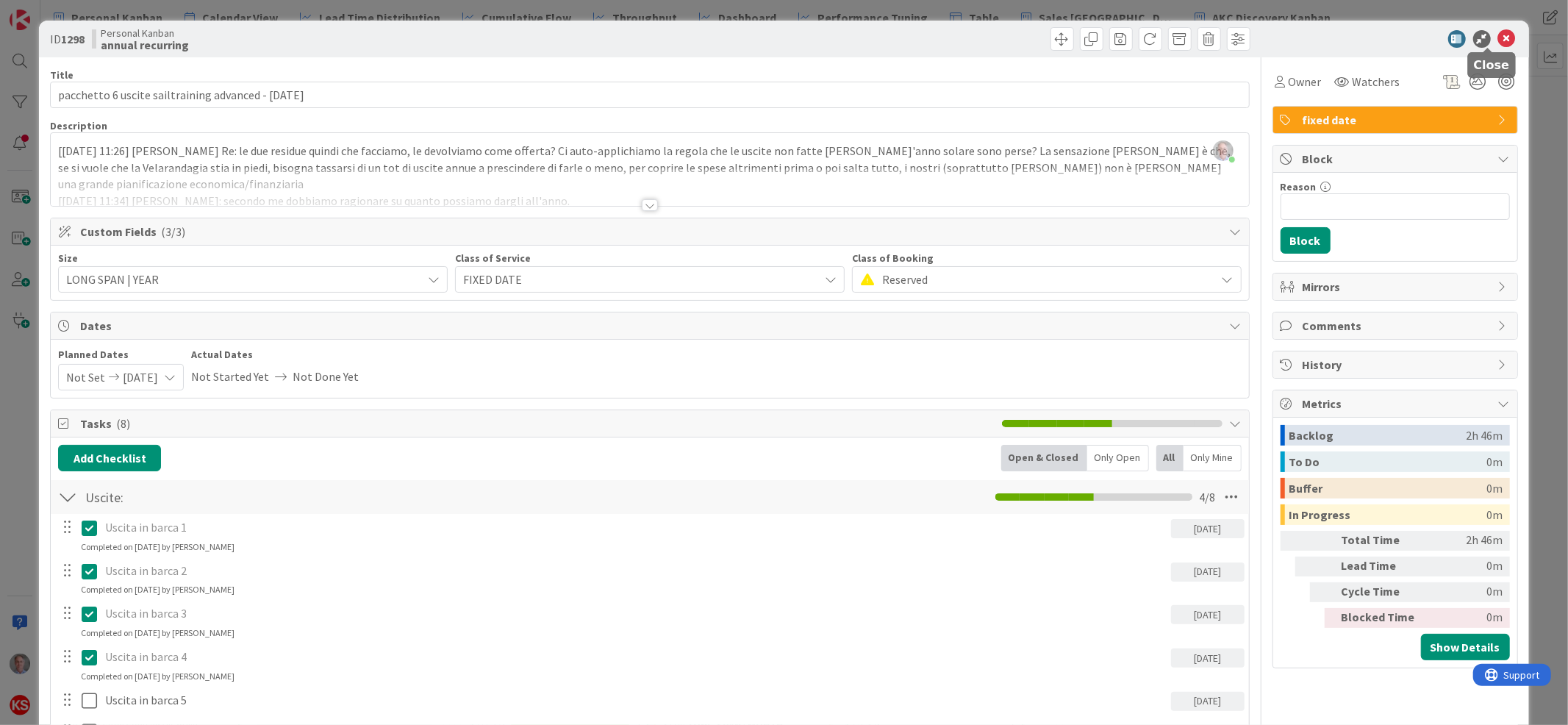
click at [1498, 40] on icon at bounding box center [1507, 39] width 17 height 17
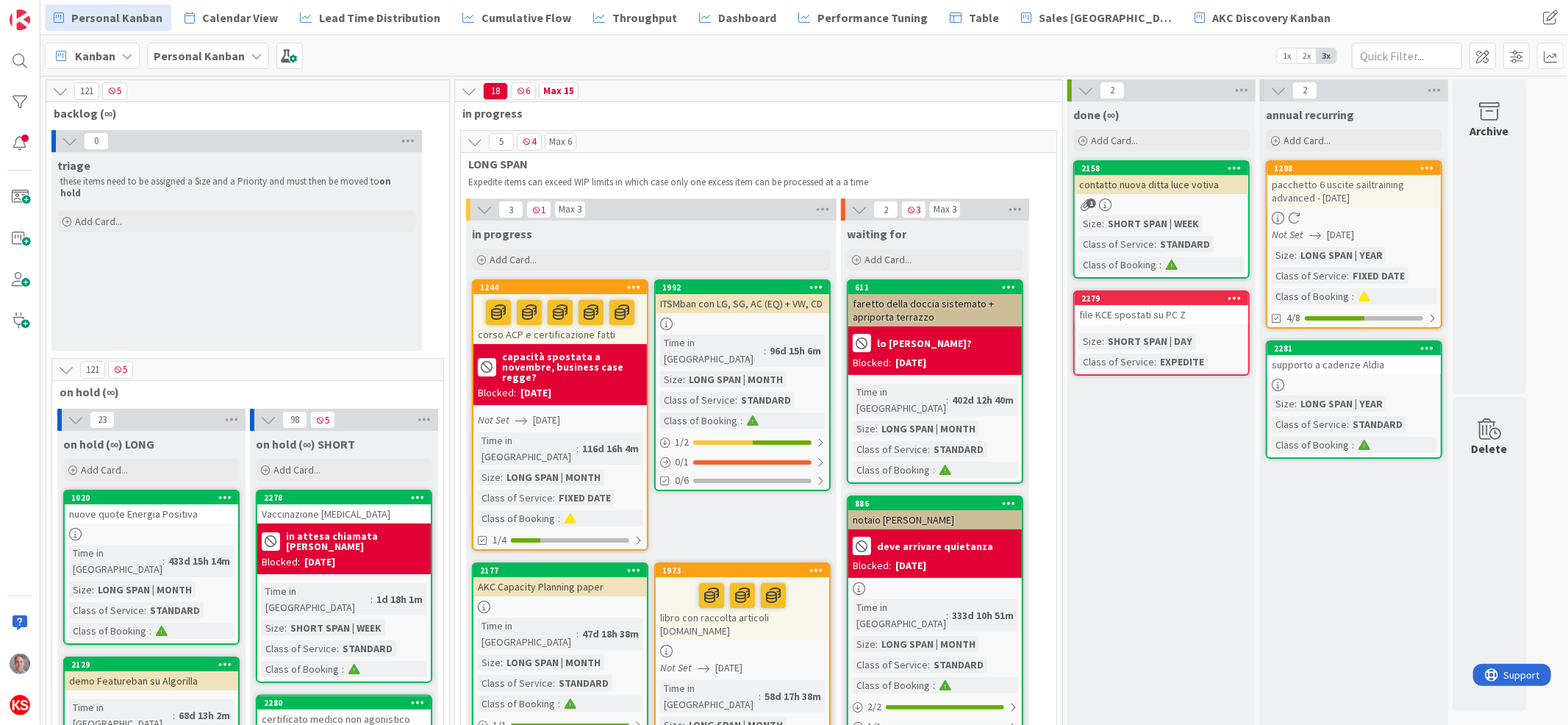
click at [1394, 364] on div "supporto a cadenze Aldia" at bounding box center [1354, 364] width 173 height 19
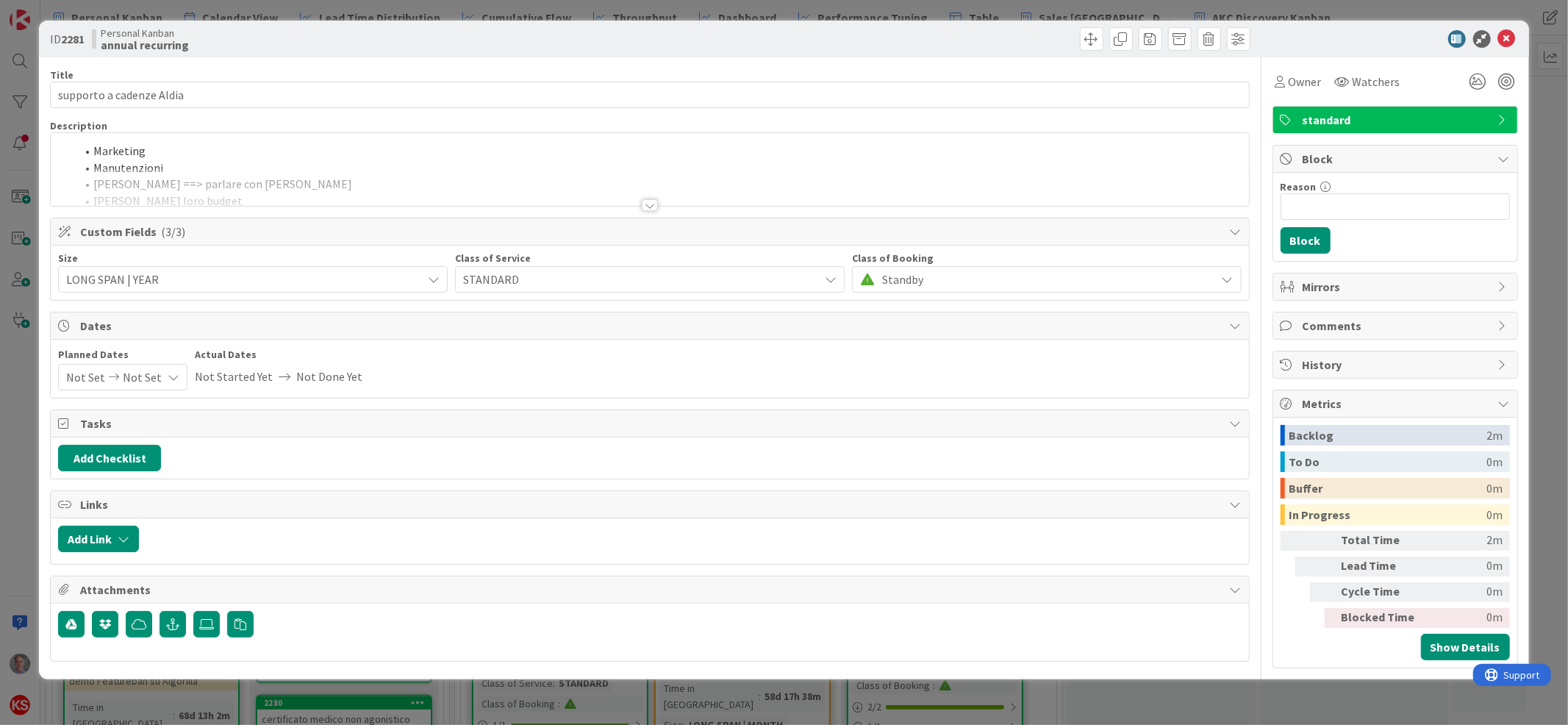
click at [1397, 115] on span "standard" at bounding box center [1397, 120] width 189 height 17
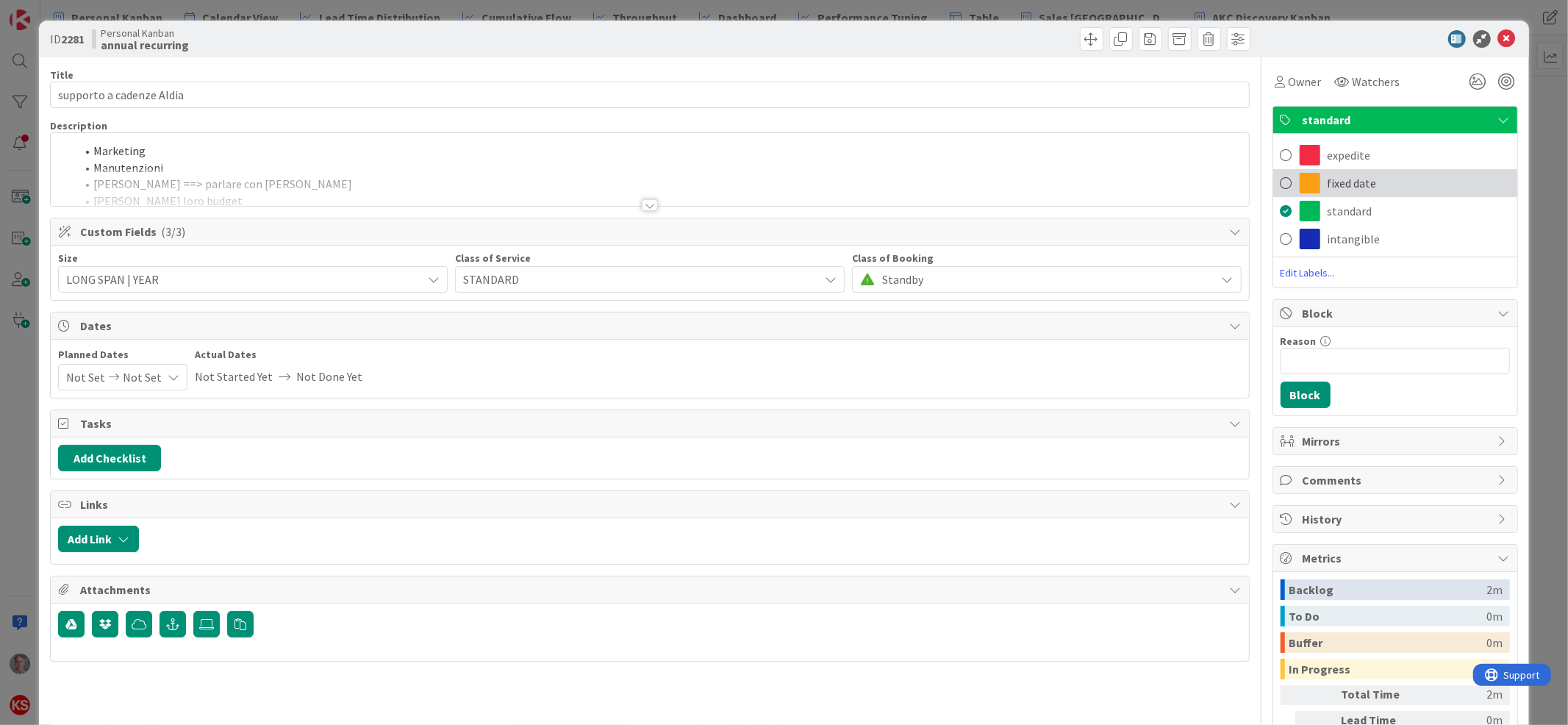
click at [1347, 186] on span "fixed date" at bounding box center [1352, 183] width 49 height 17
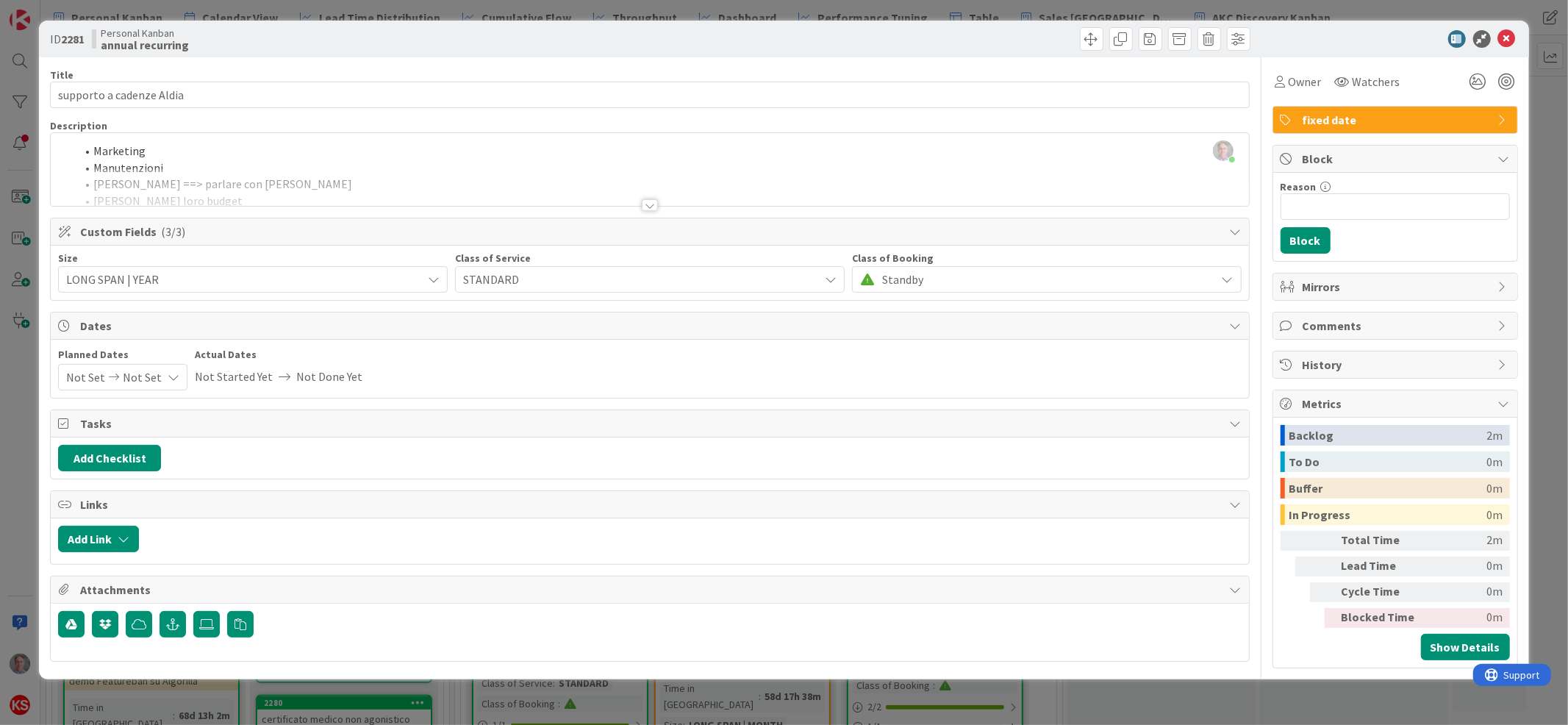
click at [533, 269] on span "STANDARD" at bounding box center [637, 278] width 348 height 20
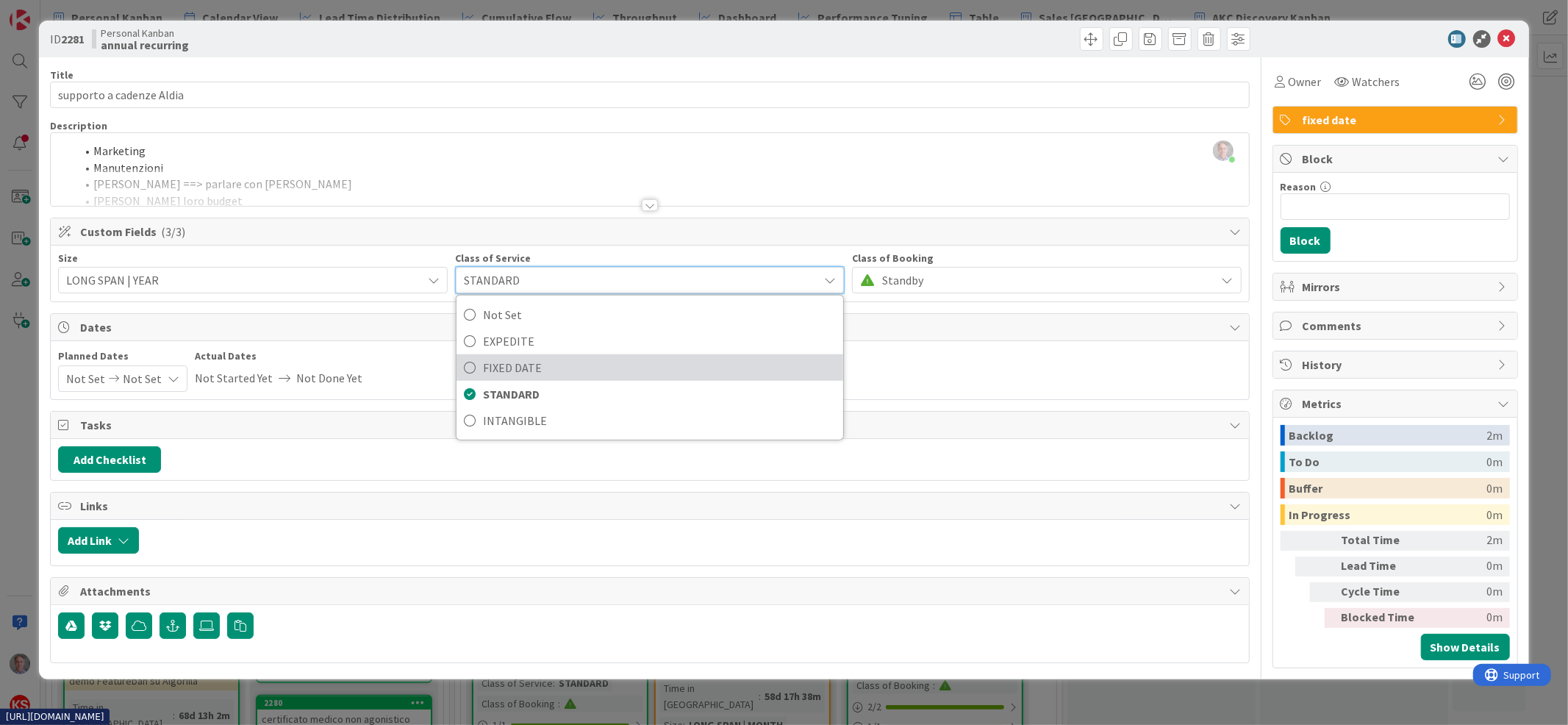
click at [529, 365] on span "FIXED DATE" at bounding box center [659, 367] width 353 height 22
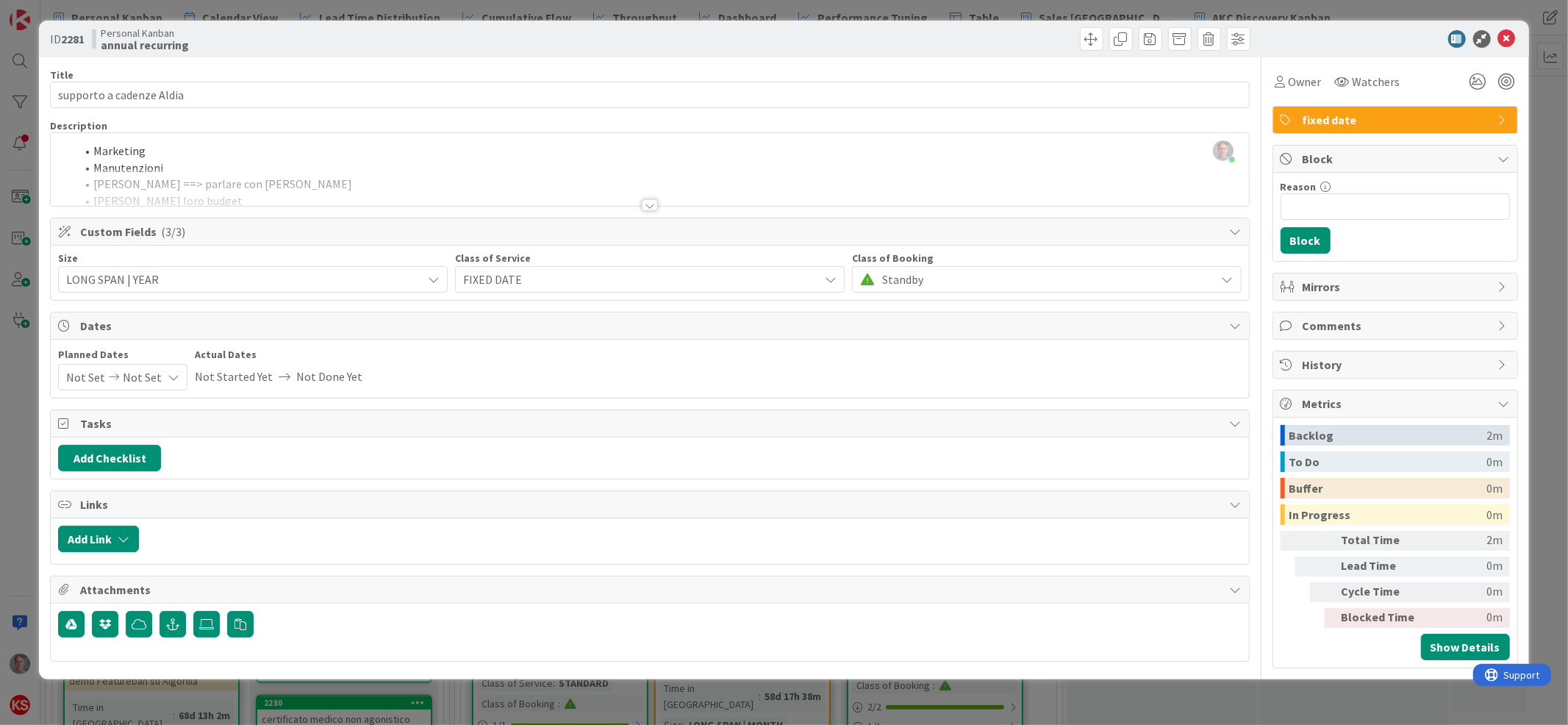
click at [167, 373] on icon at bounding box center [173, 377] width 12 height 12
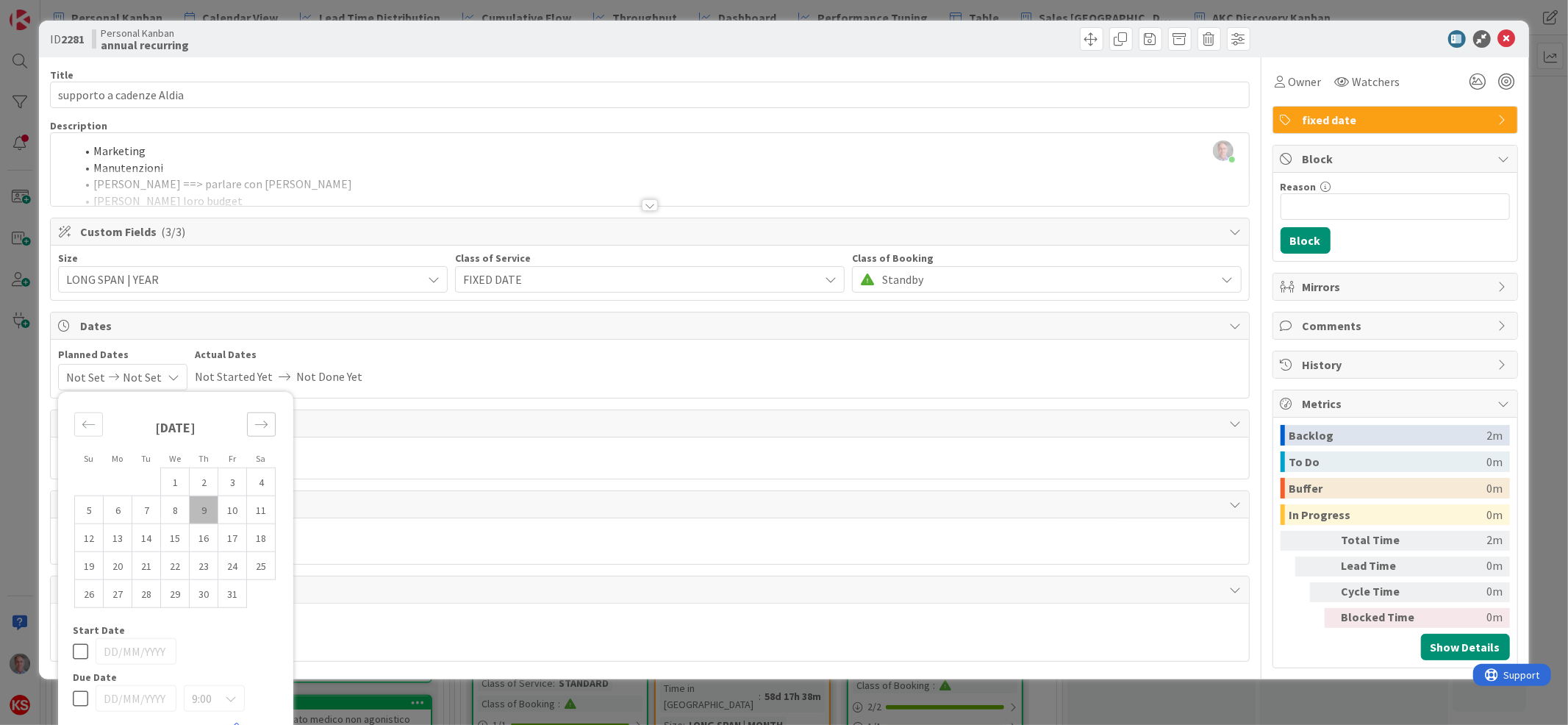
click at [263, 422] on icon "Move forward to switch to the next month." at bounding box center [261, 424] width 14 height 14
click at [259, 420] on icon "Move forward to switch to the next month." at bounding box center [261, 424] width 14 height 14
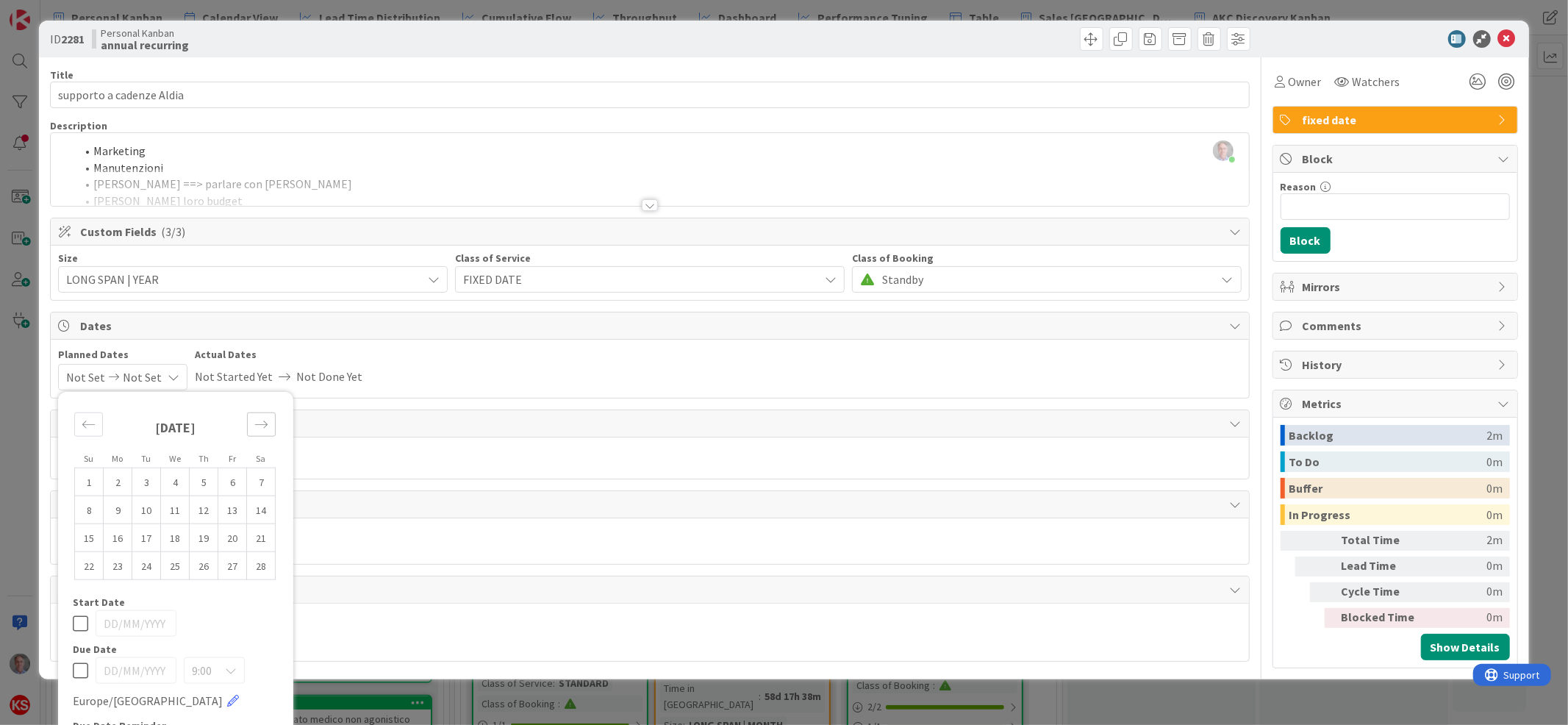
click at [259, 420] on icon "Move forward to switch to the next month." at bounding box center [261, 424] width 14 height 14
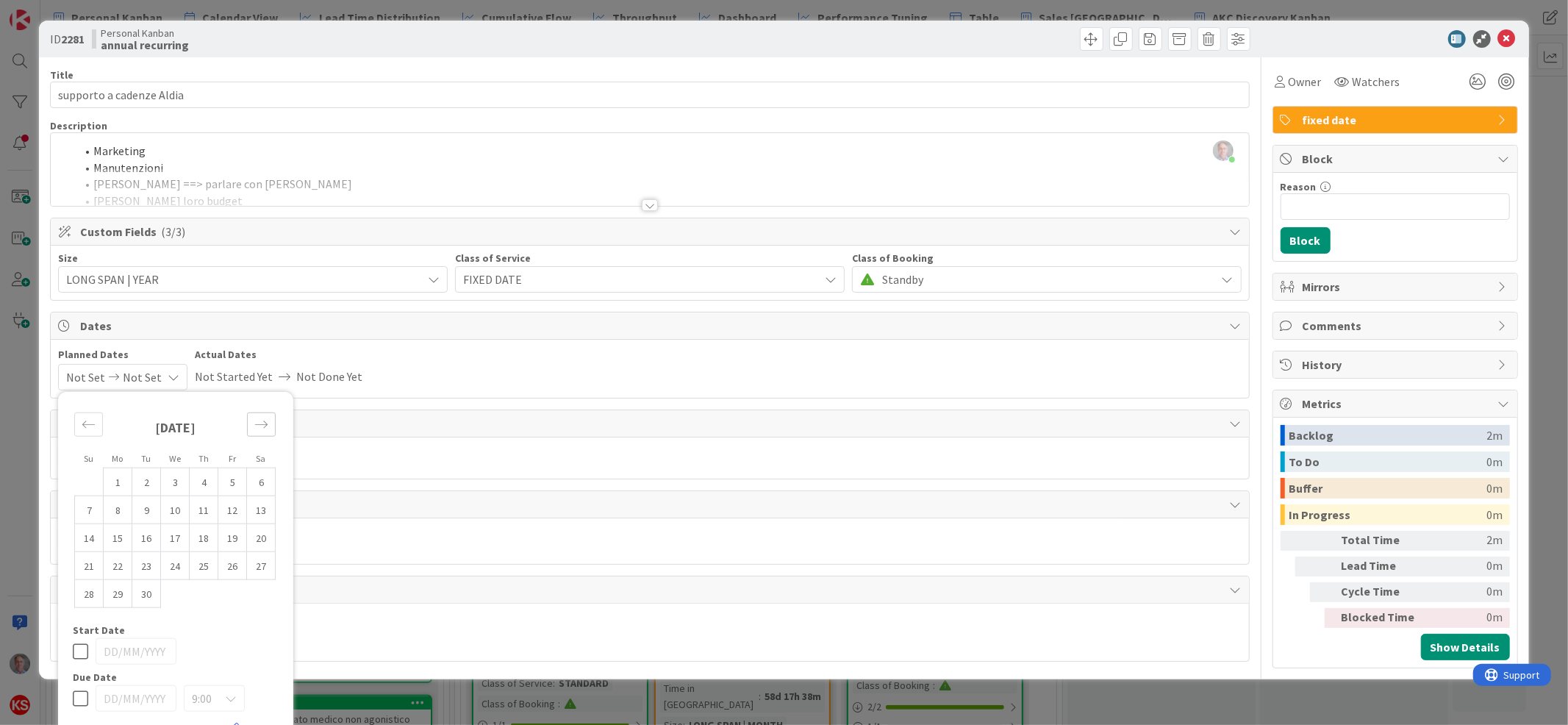
click at [259, 420] on icon "Move forward to switch to the next month." at bounding box center [261, 424] width 14 height 14
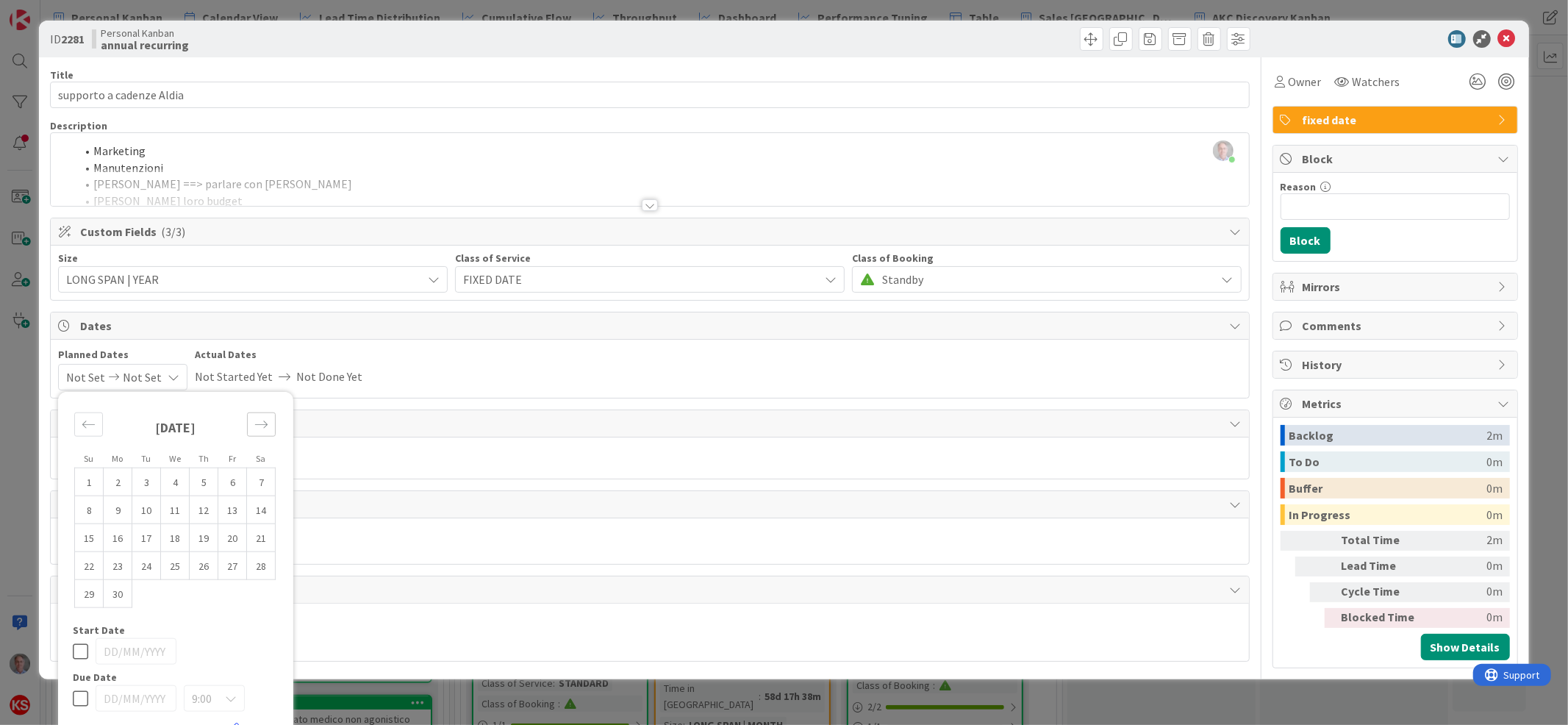
click at [259, 420] on icon "Move forward to switch to the next month." at bounding box center [261, 424] width 14 height 14
click at [205, 591] on td "31" at bounding box center [204, 593] width 29 height 28
type input "[DATE]"
click at [78, 652] on icon at bounding box center [80, 651] width 15 height 17
click at [78, 702] on icon at bounding box center [80, 698] width 15 height 17
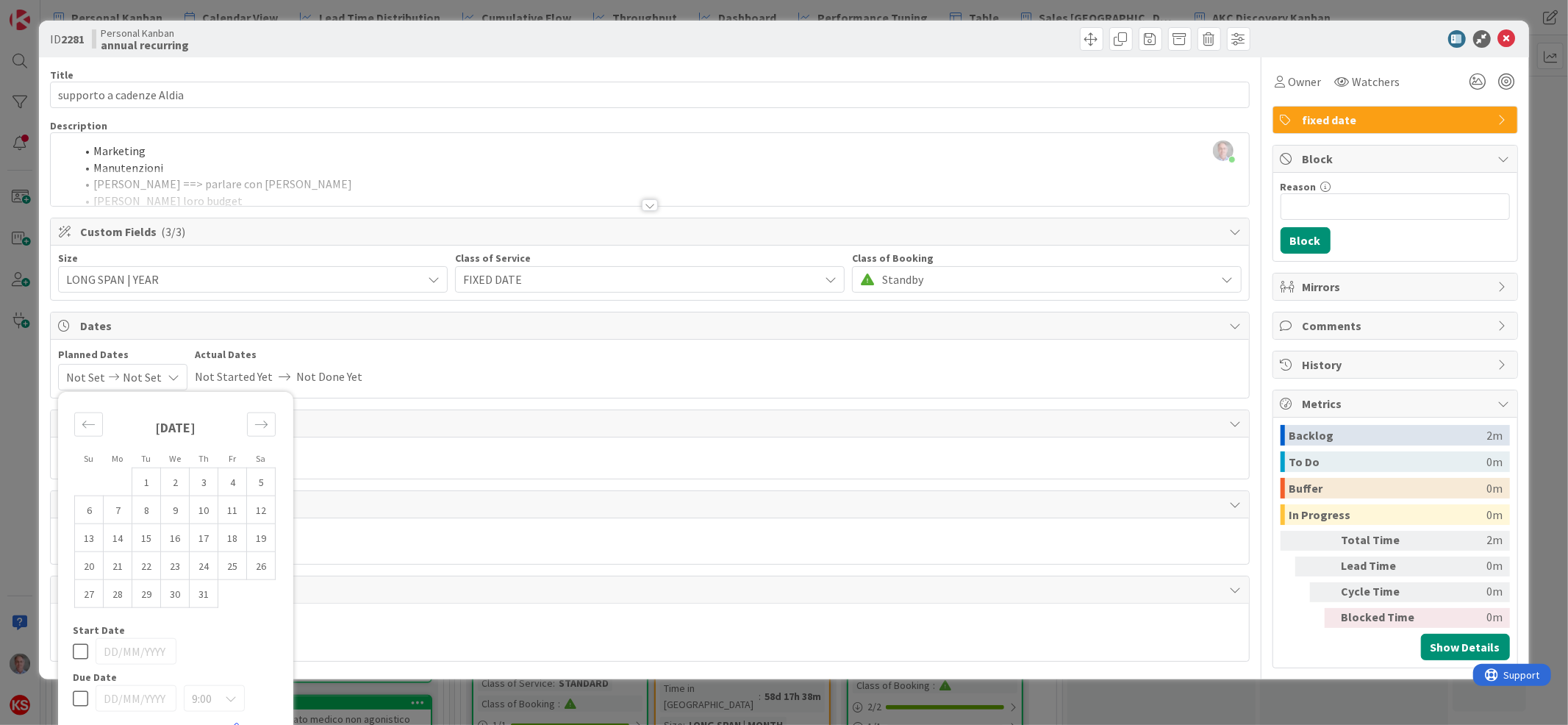
type input "[DATE]"
click at [1498, 39] on icon at bounding box center [1507, 39] width 17 height 17
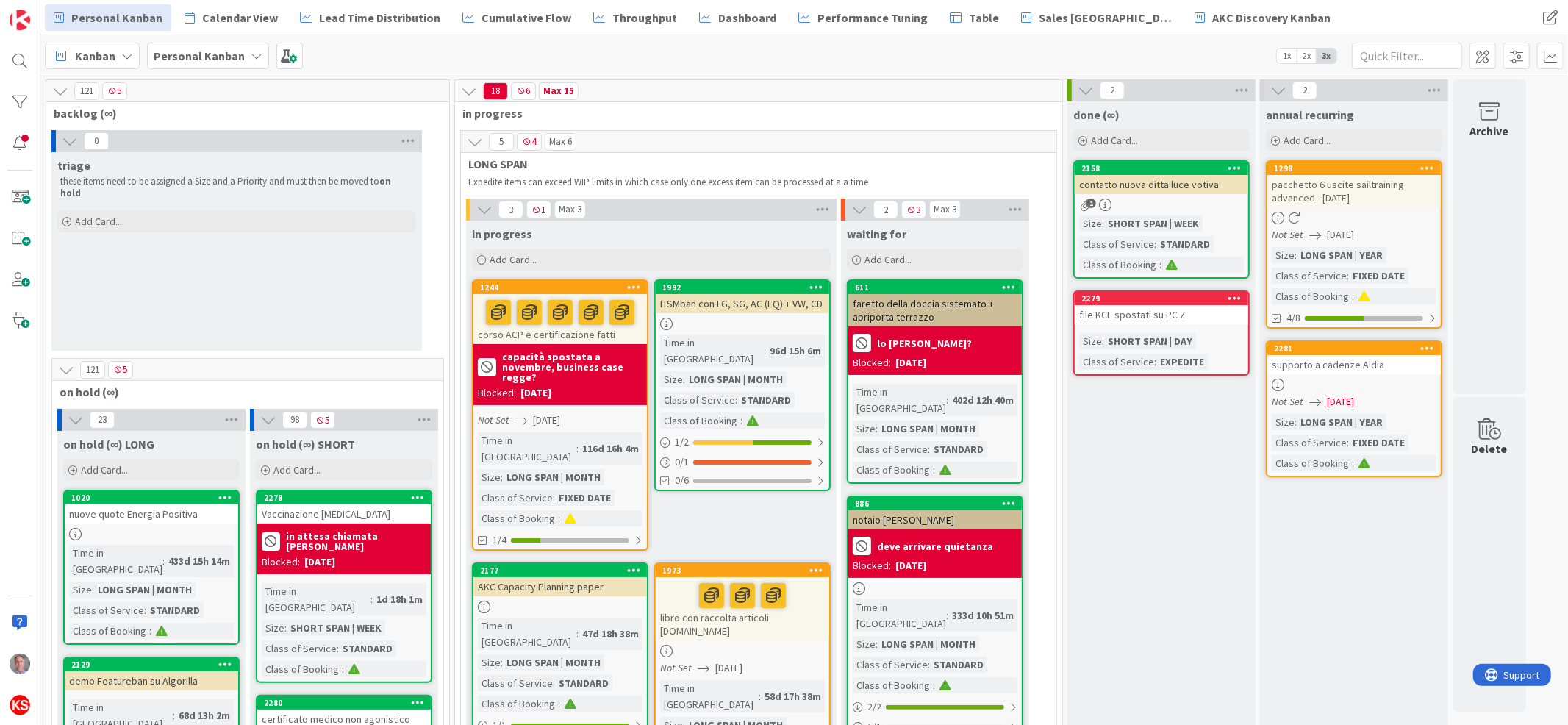
click at [1387, 375] on div "2281 supporto a cadenze Aldia Not Set [DATE] Size : LONG SPAN | YEAR Class of S…" at bounding box center [1354, 408] width 176 height 136
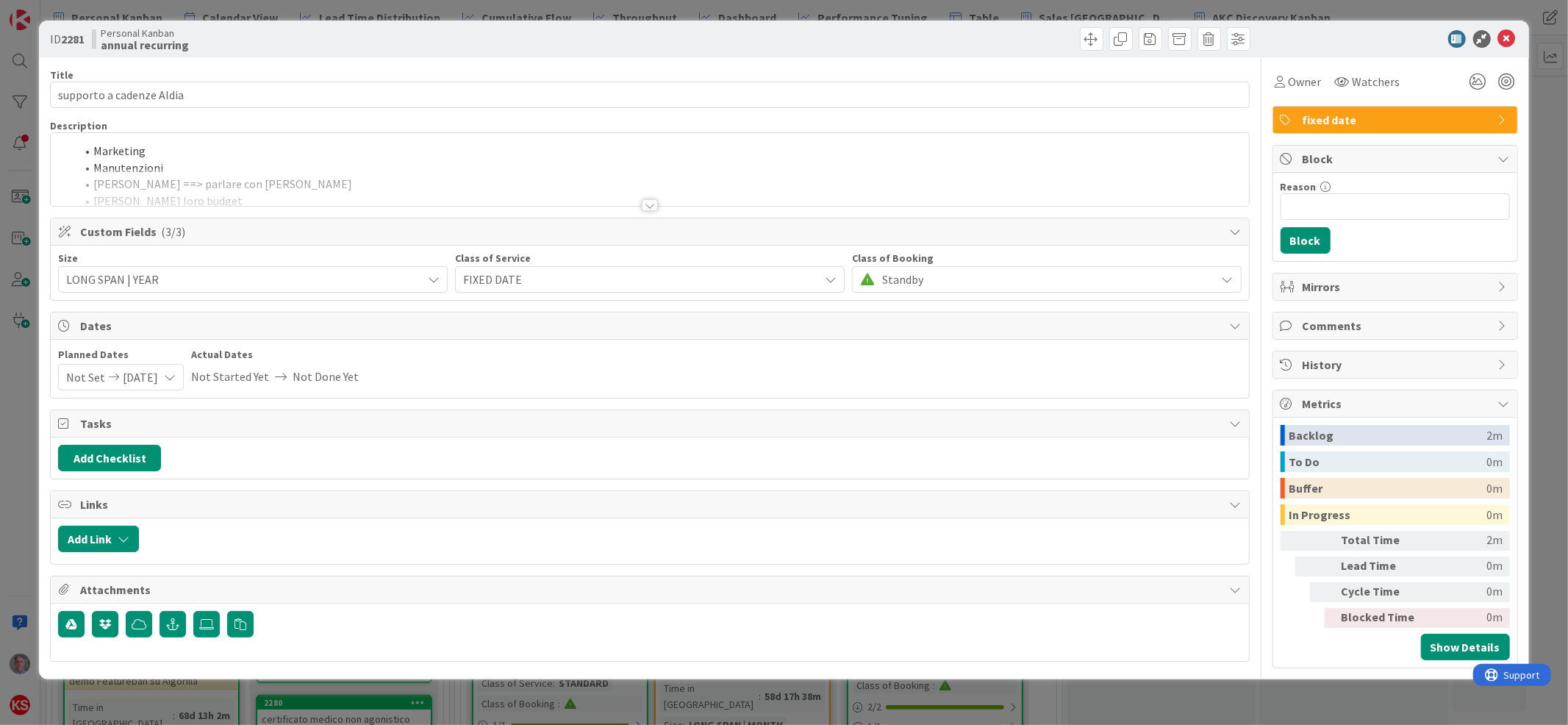
click at [911, 276] on span "Standby" at bounding box center [1046, 278] width 327 height 20
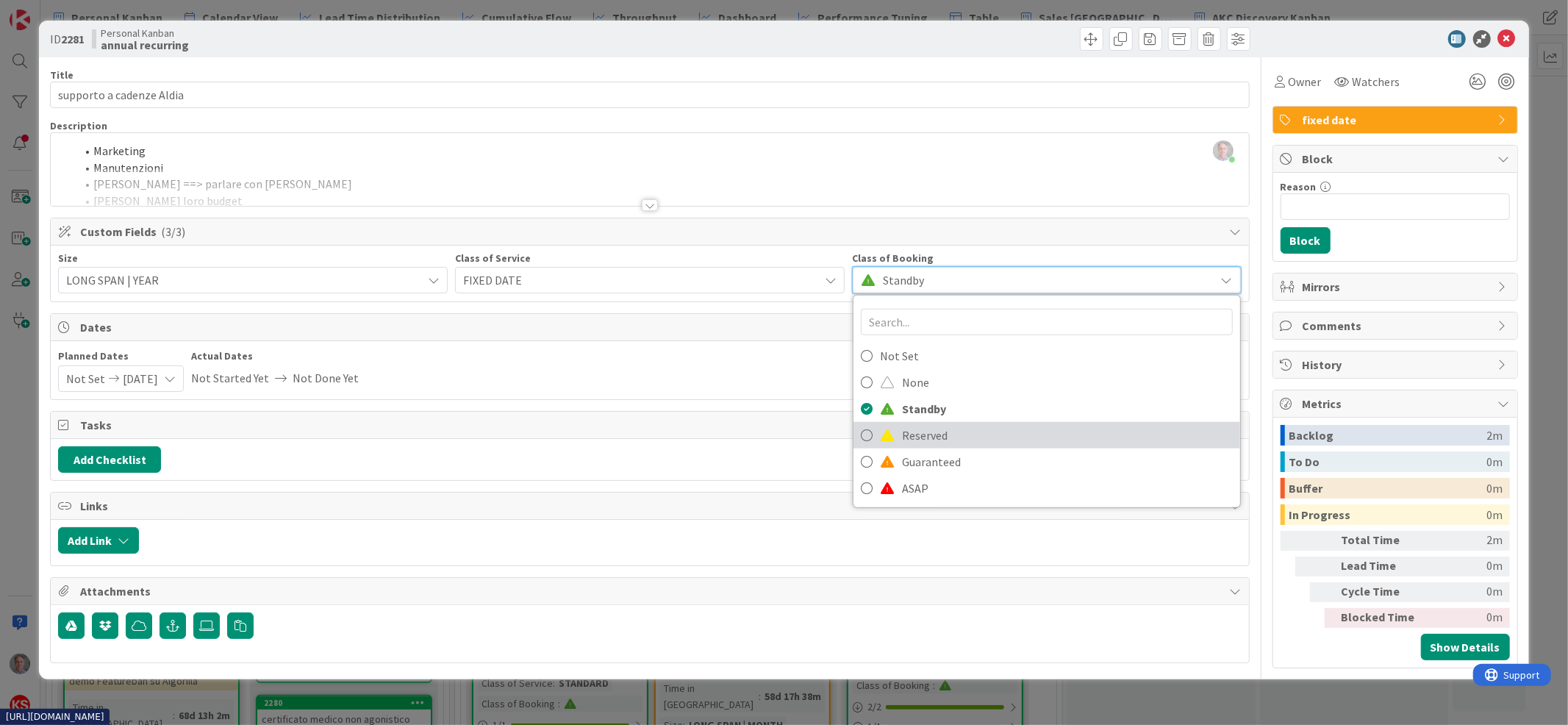
click at [908, 428] on span "Reserved" at bounding box center [1068, 435] width 331 height 22
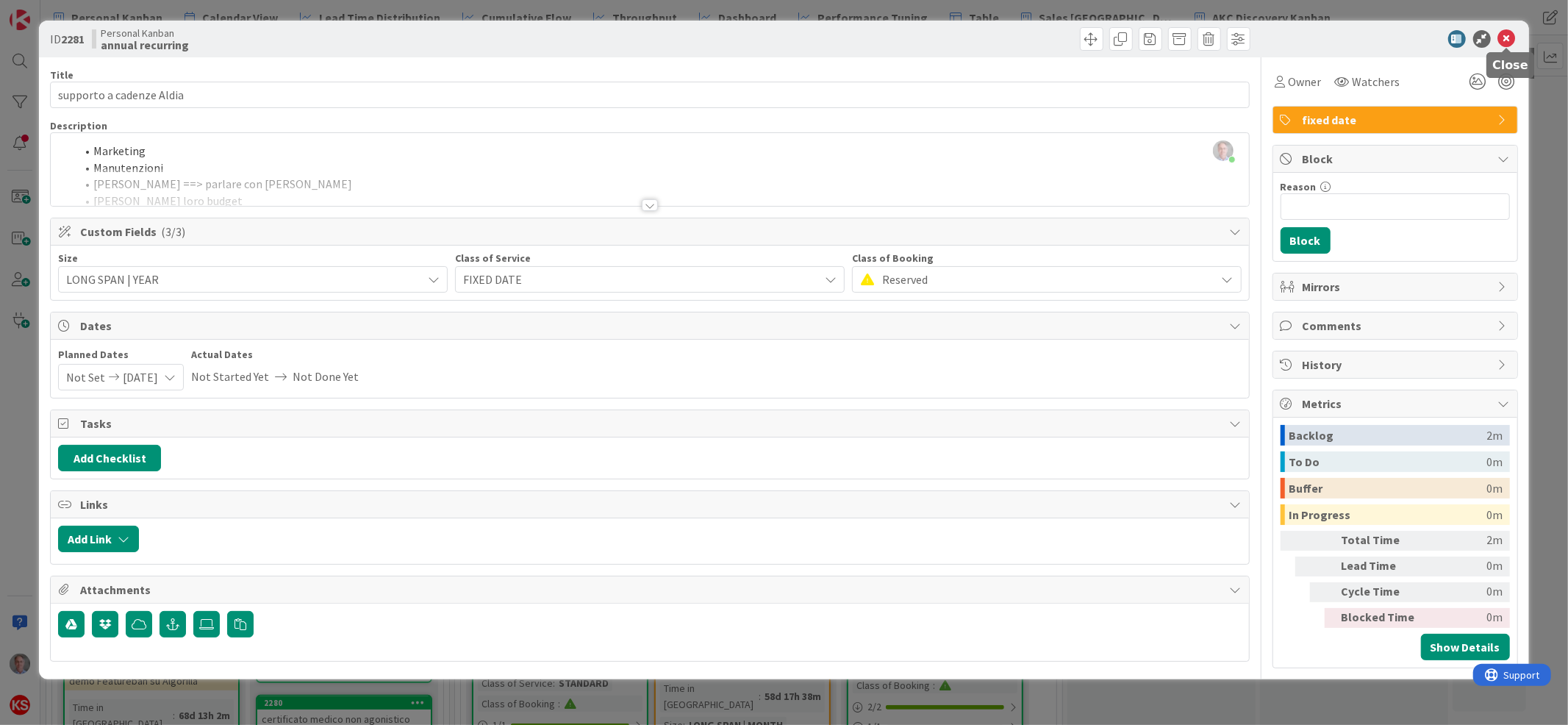
click at [1509, 35] on icon at bounding box center [1507, 39] width 17 height 17
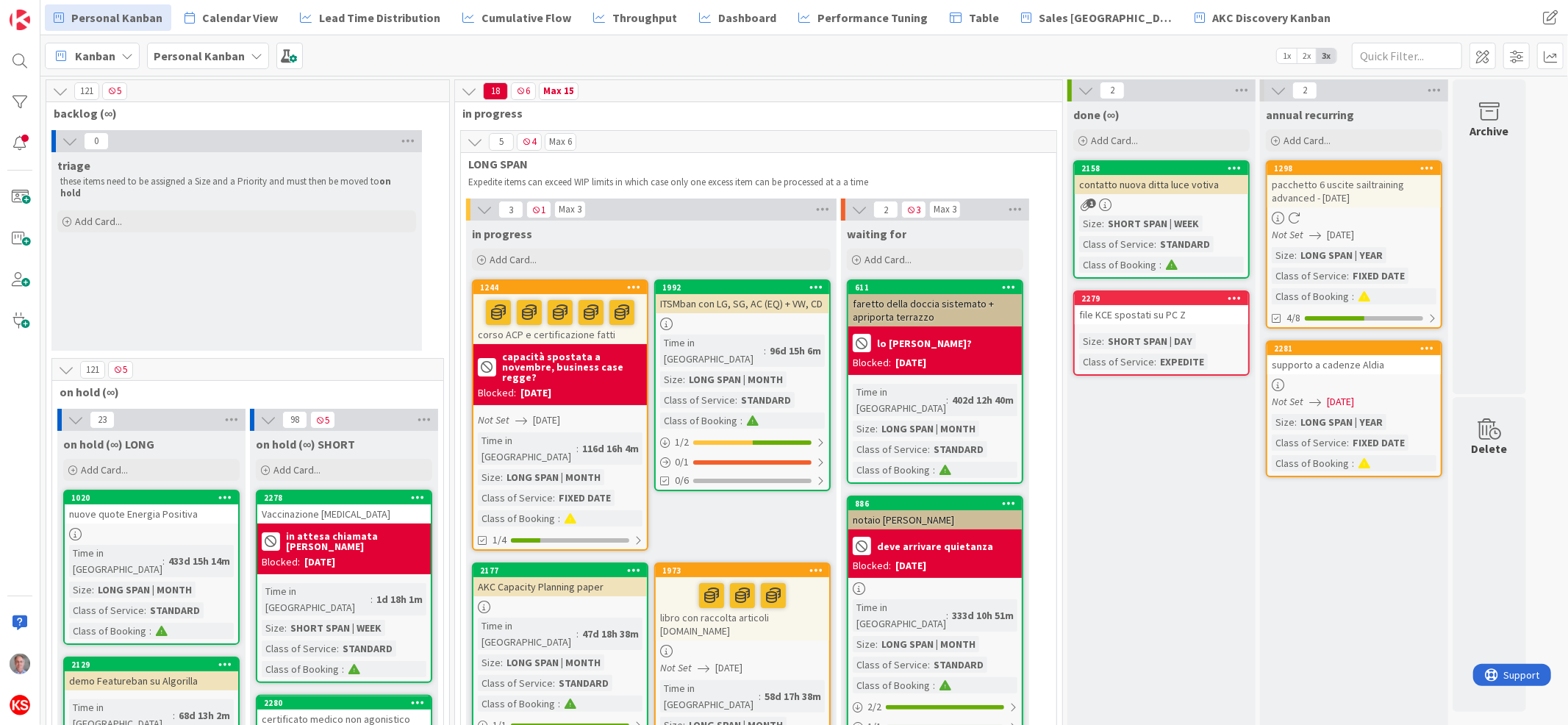
click at [1359, 366] on div "supporto a cadenze Aldia" at bounding box center [1354, 364] width 173 height 19
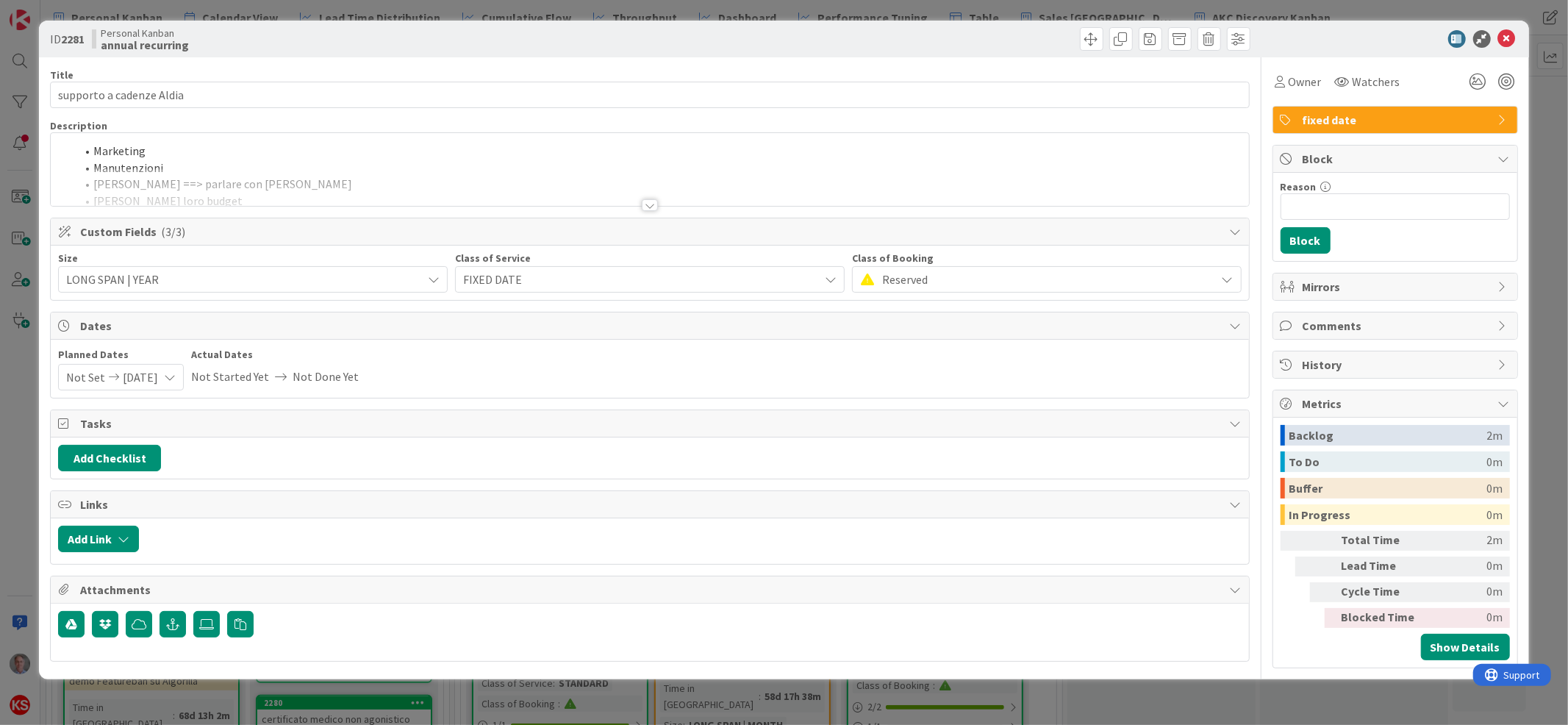
click at [648, 207] on div at bounding box center [650, 205] width 16 height 12
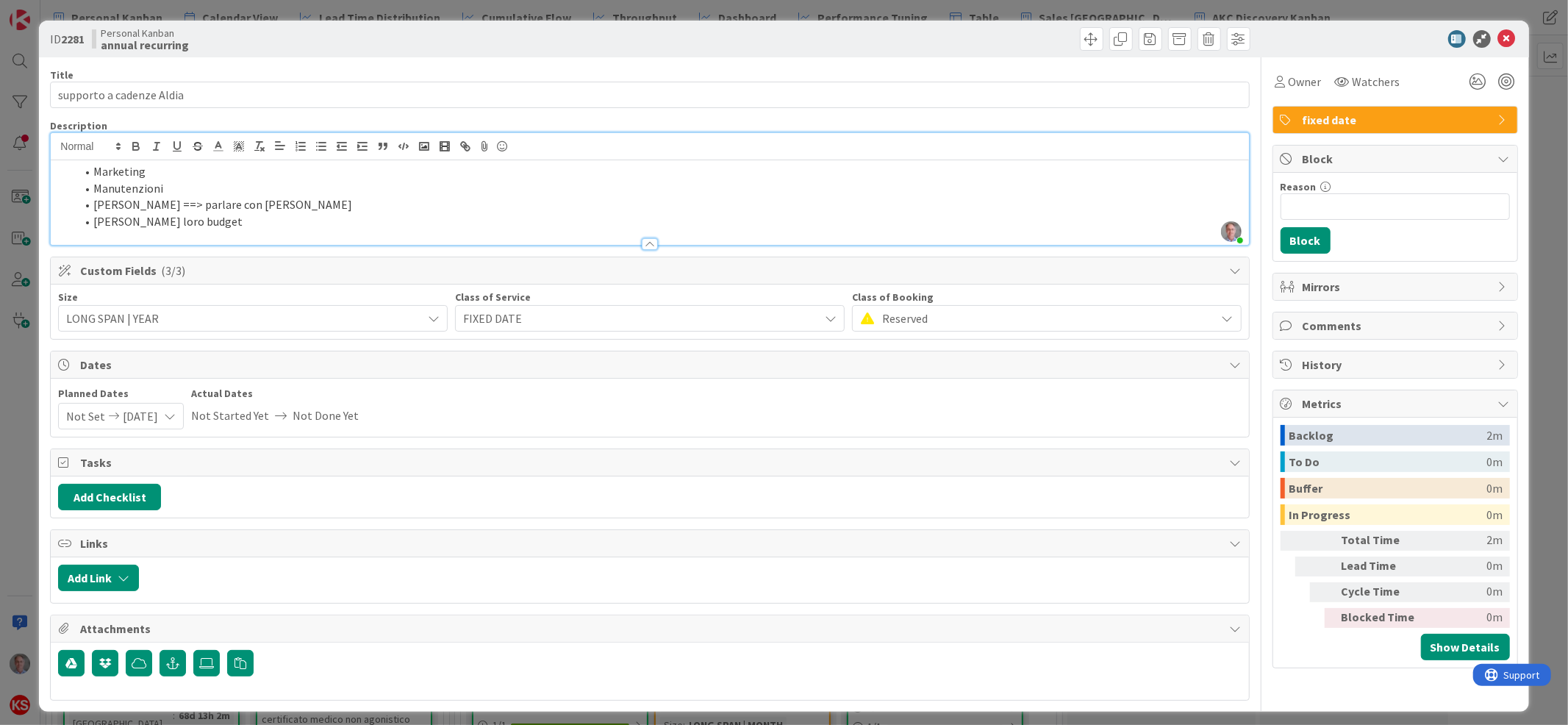
click at [421, 217] on li "[PERSON_NAME] loro budget" at bounding box center [658, 220] width 1166 height 16
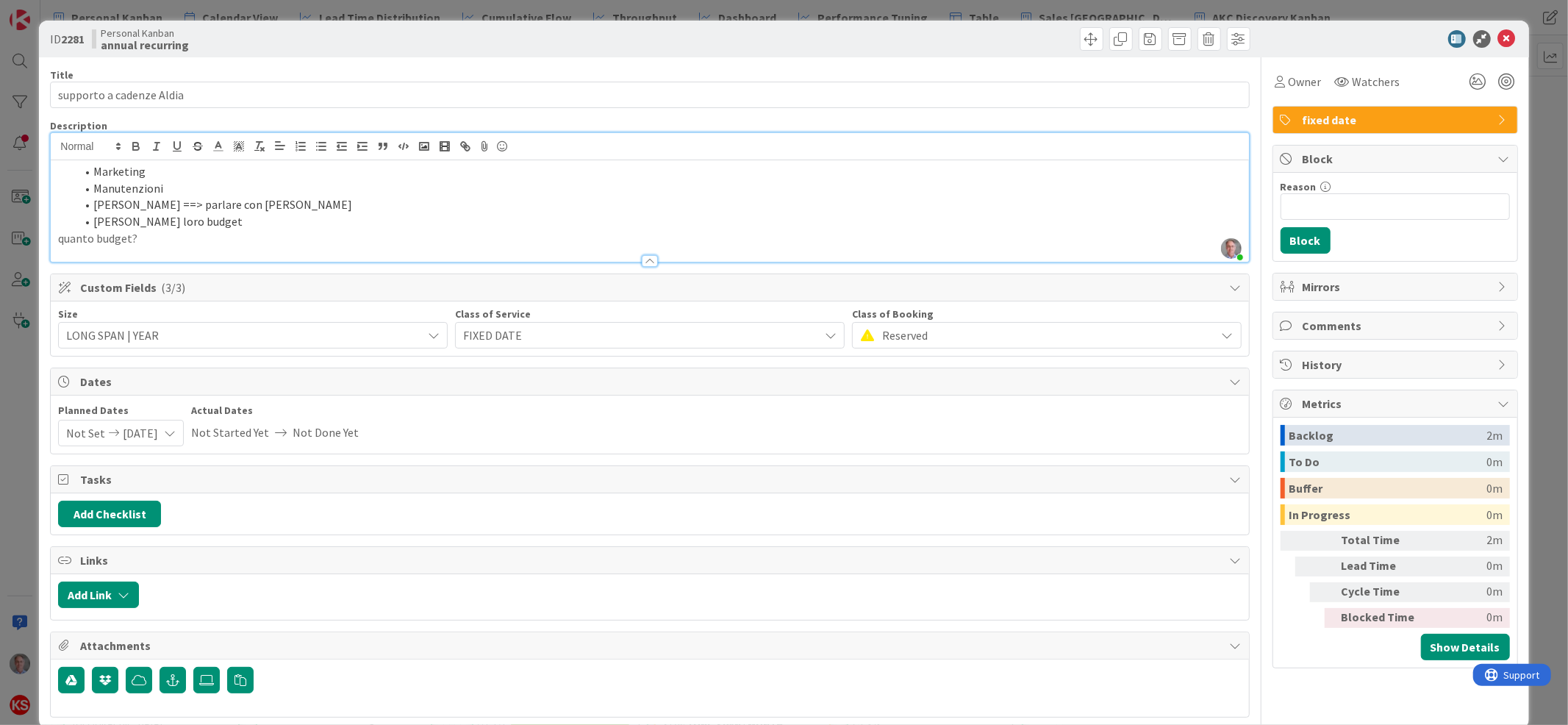
click at [92, 234] on p "quanto budget?" at bounding box center [649, 238] width 1183 height 16
click at [58, 231] on p "quanta parte del budget?" at bounding box center [649, 238] width 1183 height 16
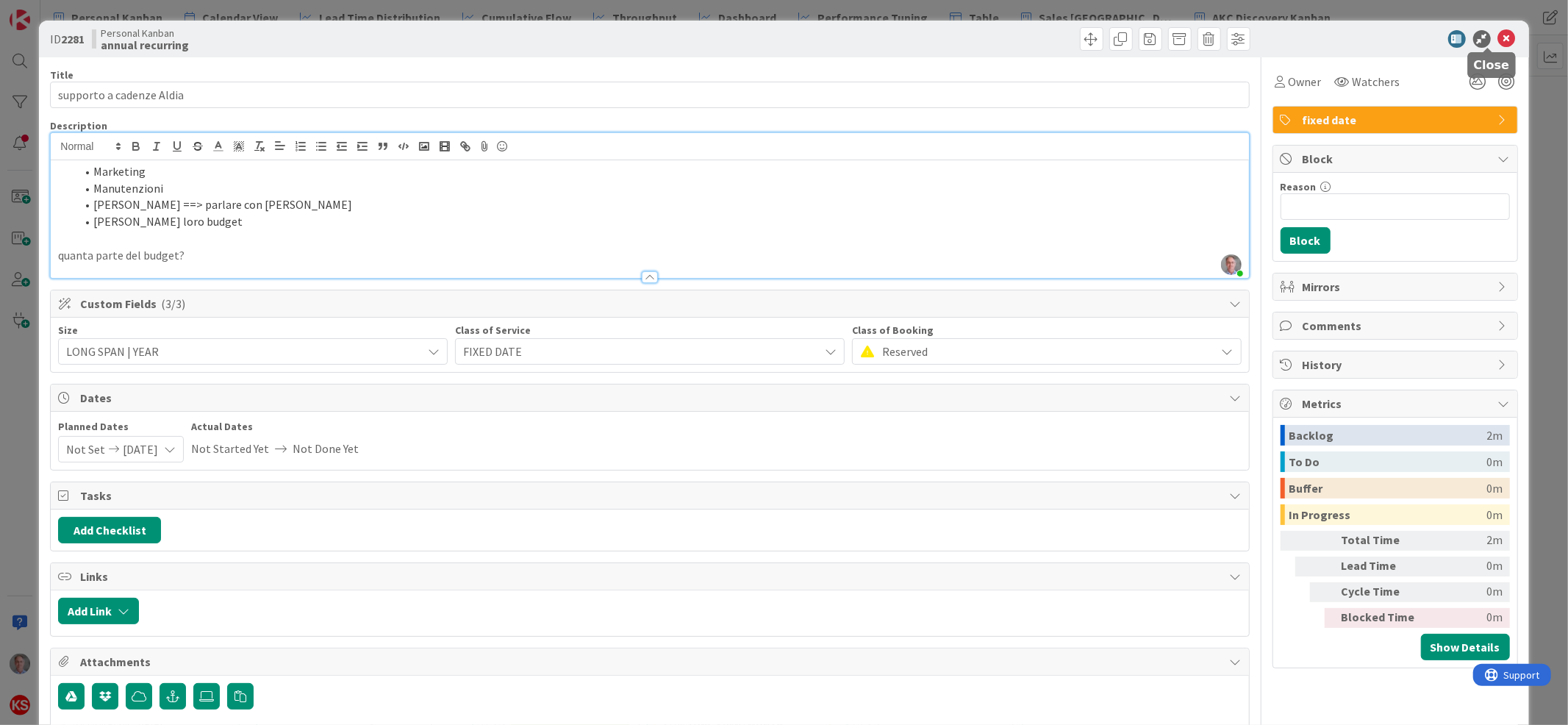
click at [1498, 35] on icon at bounding box center [1507, 39] width 17 height 17
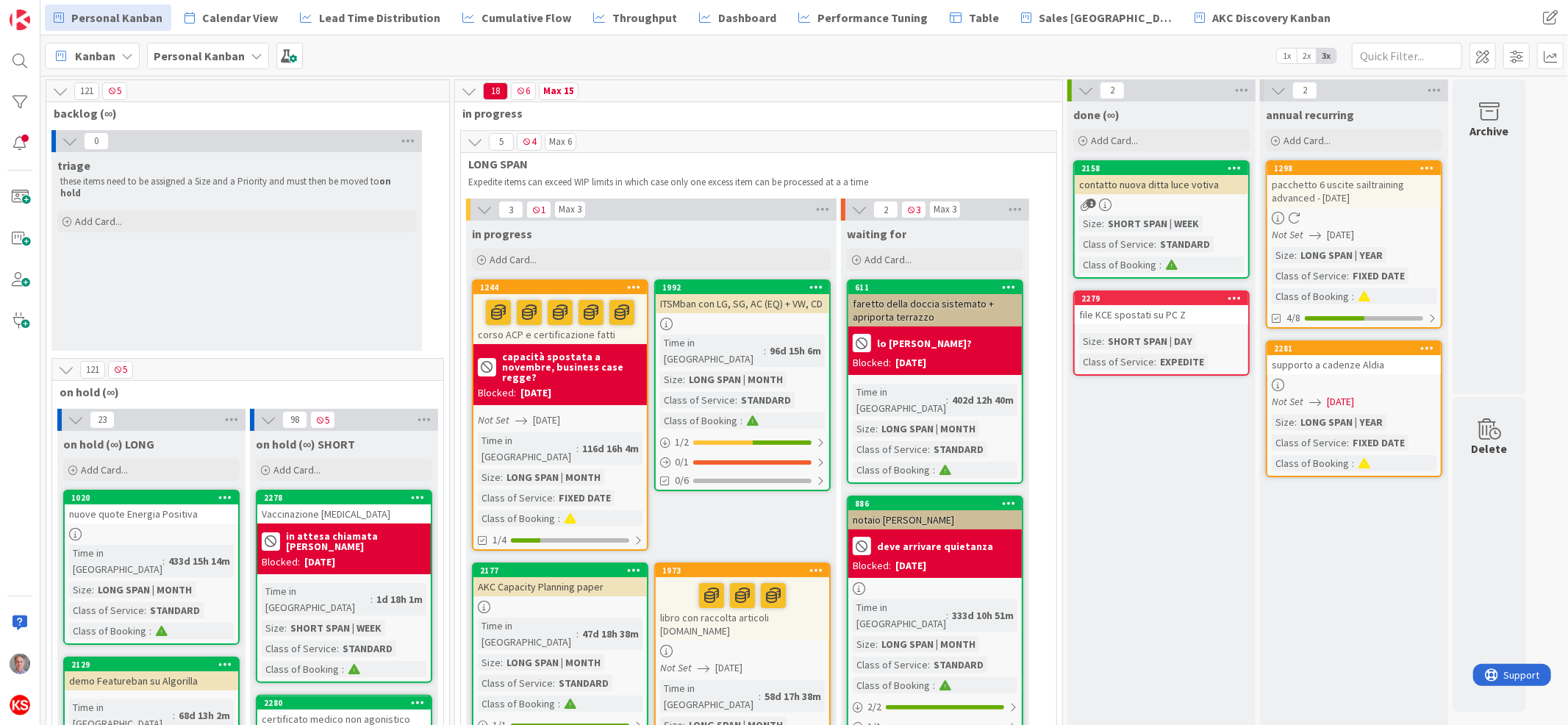
click at [1282, 93] on icon at bounding box center [1279, 90] width 16 height 16
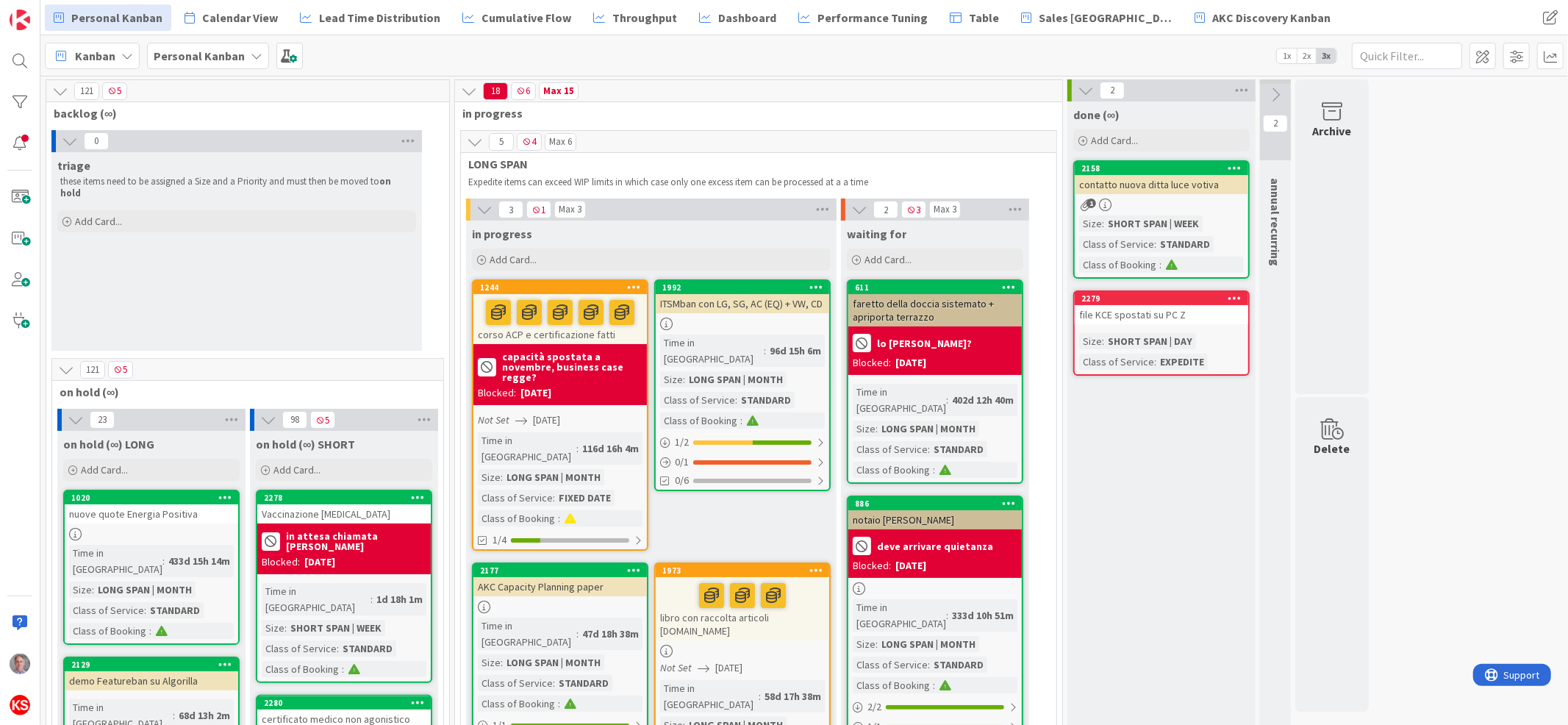
click at [1282, 93] on icon at bounding box center [1276, 95] width 16 height 16
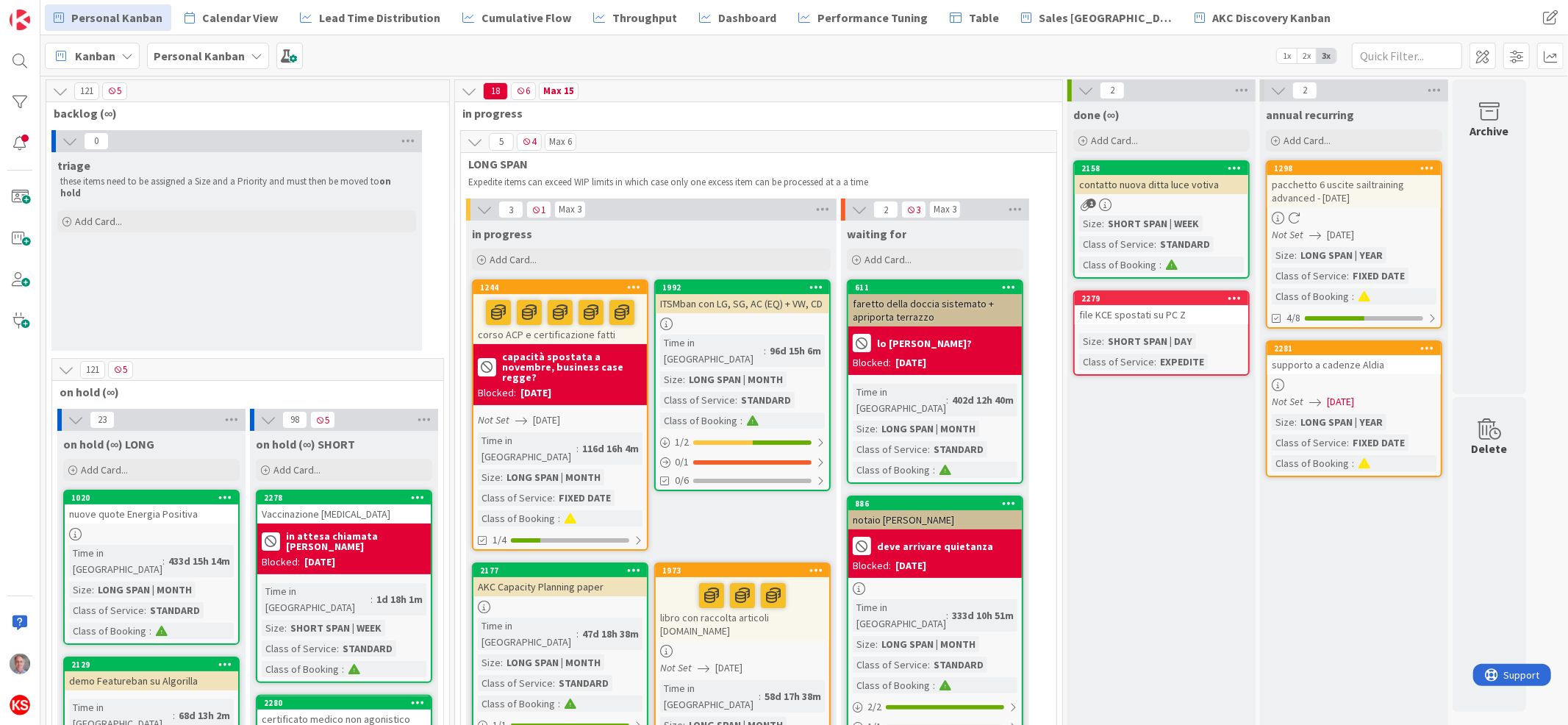
click at [1277, 94] on icon at bounding box center [1279, 90] width 16 height 16
